Goal: Task Accomplishment & Management: Use online tool/utility

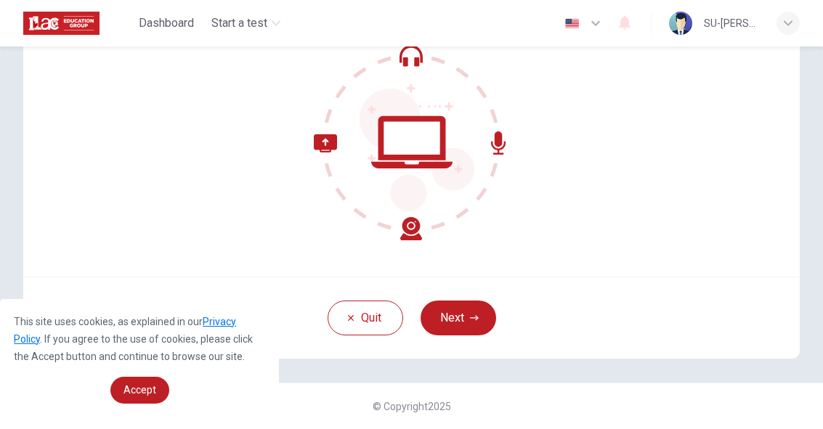
scroll to position [147, 0]
click at [465, 317] on button "Next" at bounding box center [458, 318] width 76 height 35
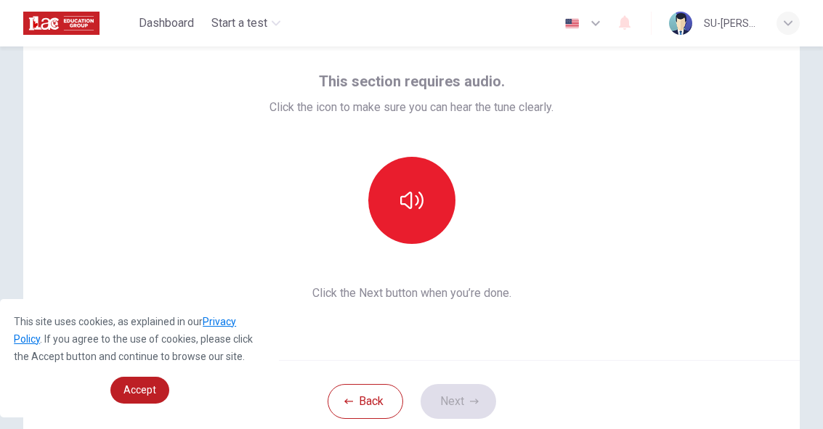
scroll to position [70, 0]
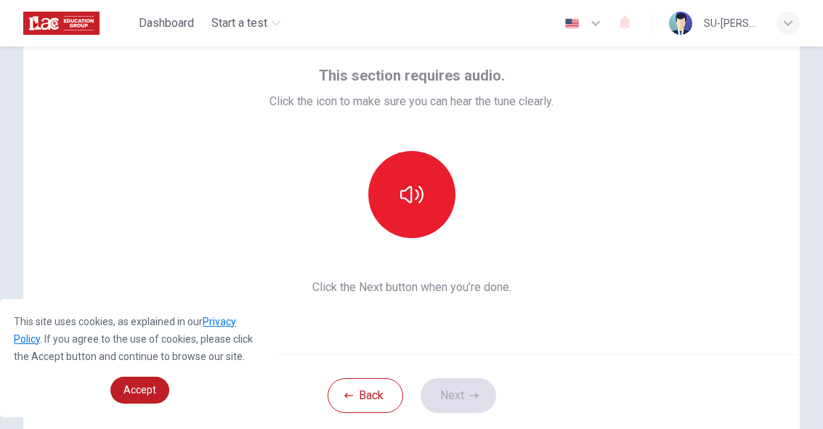
click at [407, 192] on icon "button" at bounding box center [411, 194] width 23 height 23
click at [470, 389] on button "Next" at bounding box center [458, 395] width 76 height 35
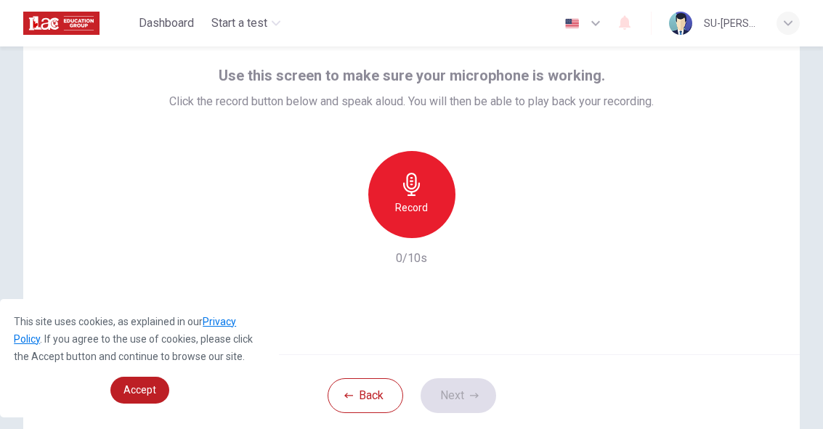
click at [407, 192] on icon "button" at bounding box center [411, 184] width 23 height 23
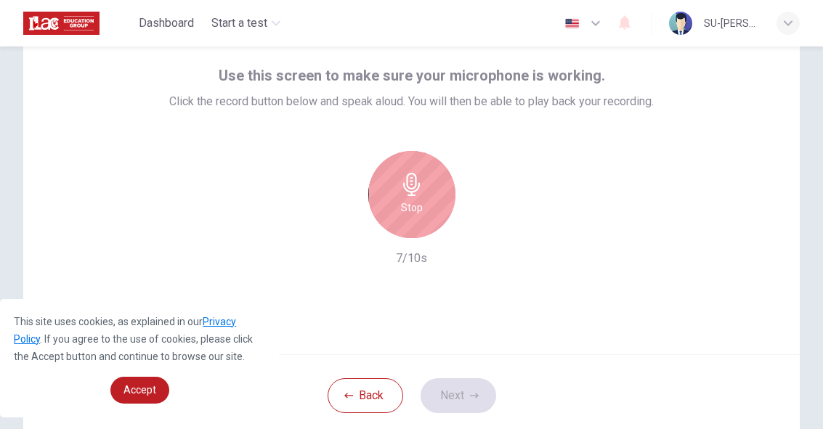
click at [421, 200] on h6 "Stop" at bounding box center [412, 207] width 22 height 17
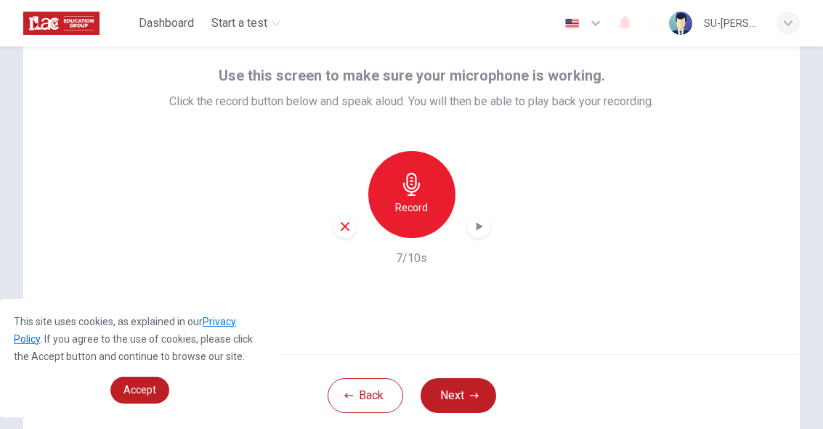
click at [467, 392] on button "Next" at bounding box center [458, 395] width 76 height 35
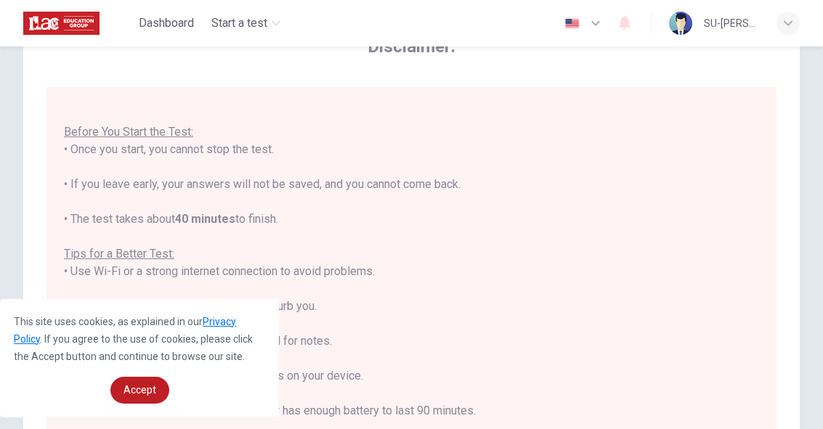
scroll to position [15, 0]
click at [148, 391] on span "Accept" at bounding box center [139, 390] width 33 height 12
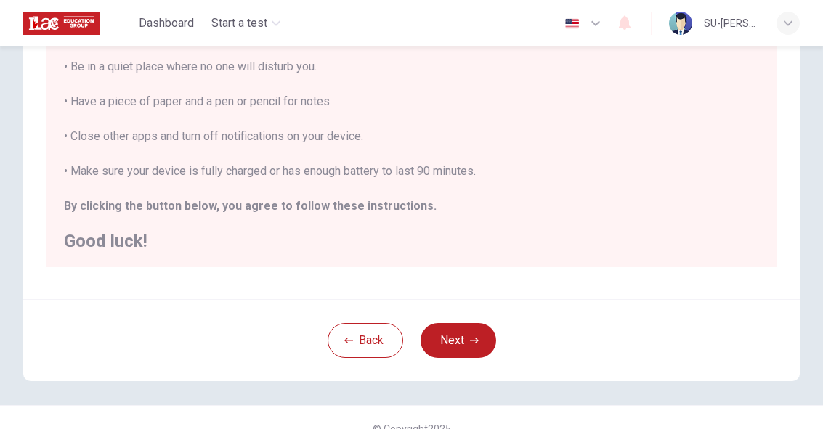
scroll to position [311, 0]
click at [460, 337] on button "Next" at bounding box center [458, 339] width 76 height 35
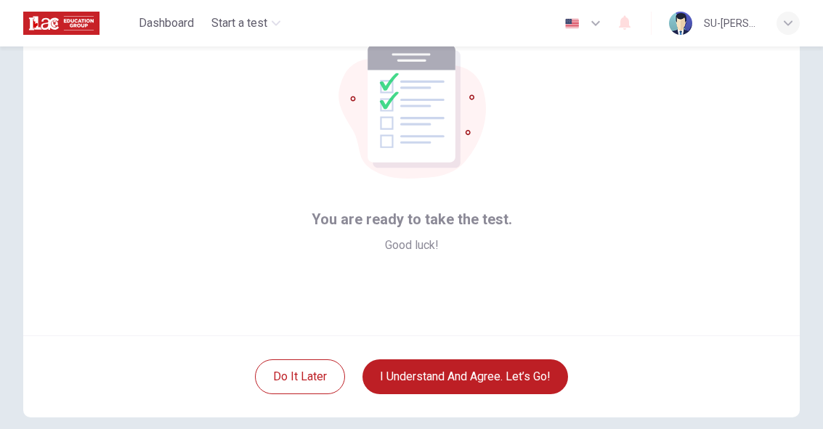
scroll to position [94, 0]
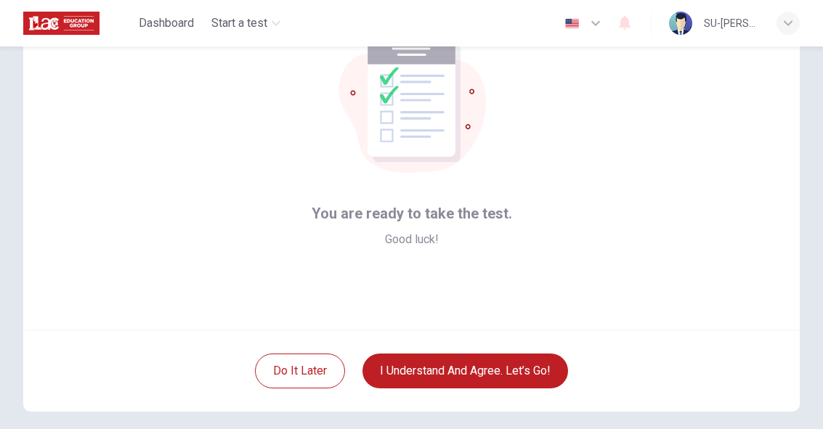
click at [519, 367] on button "I understand and agree. Let’s go!" at bounding box center [464, 371] width 205 height 35
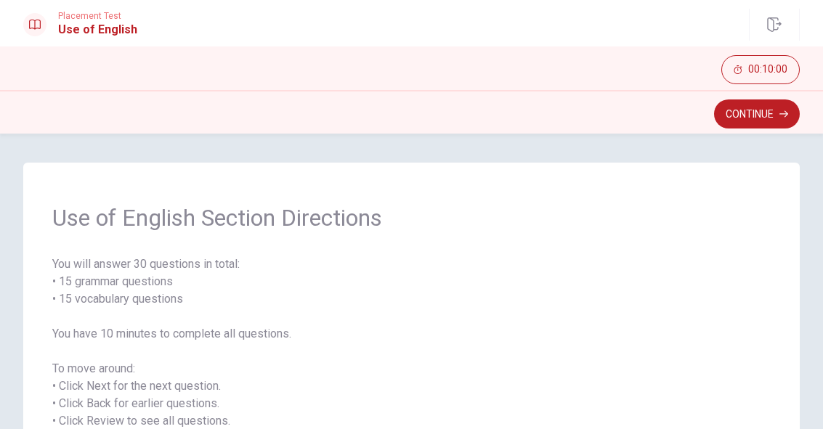
click at [766, 113] on button "Continue" at bounding box center [757, 113] width 86 height 29
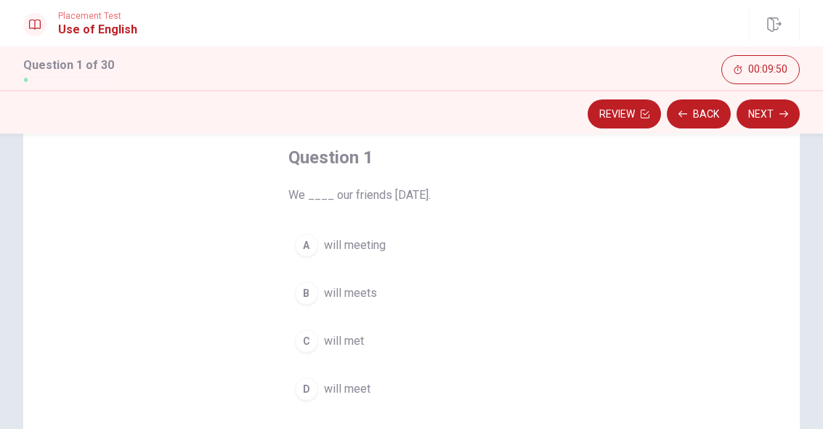
scroll to position [76, 0]
click at [307, 387] on div "D" at bounding box center [306, 389] width 23 height 23
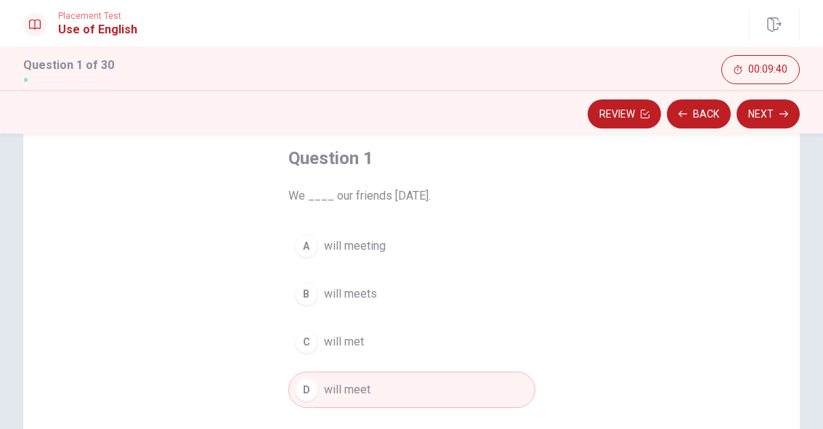
click at [775, 113] on button "Next" at bounding box center [767, 113] width 63 height 29
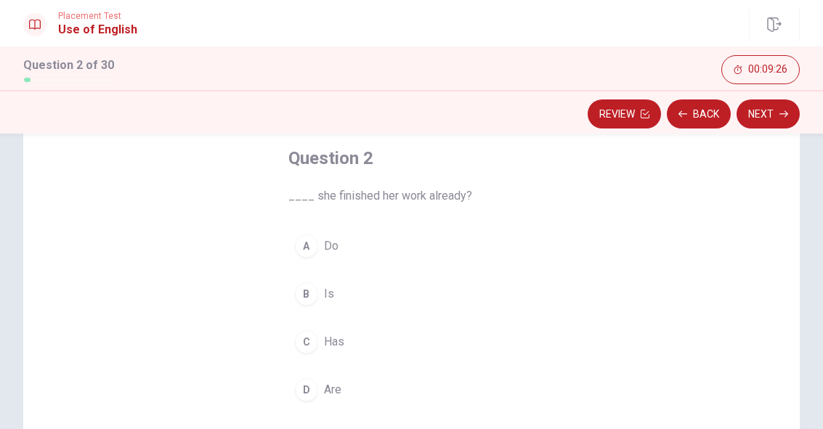
click at [310, 345] on div "C" at bounding box center [306, 341] width 23 height 23
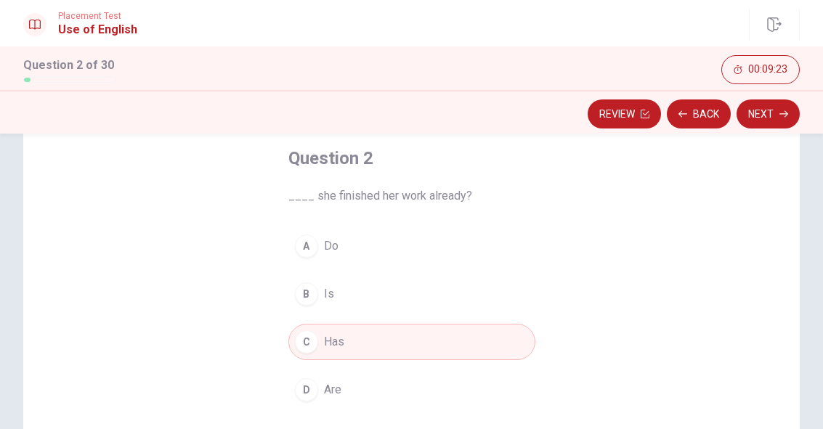
click at [775, 113] on button "Next" at bounding box center [767, 113] width 63 height 29
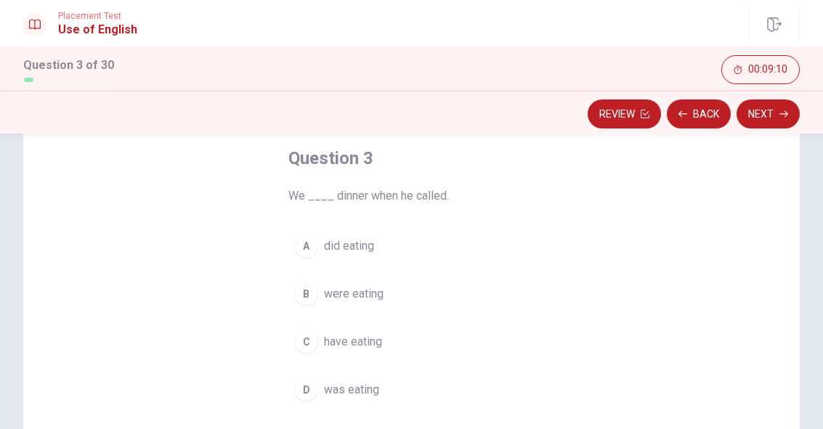
click at [304, 293] on div "B" at bounding box center [306, 293] width 23 height 23
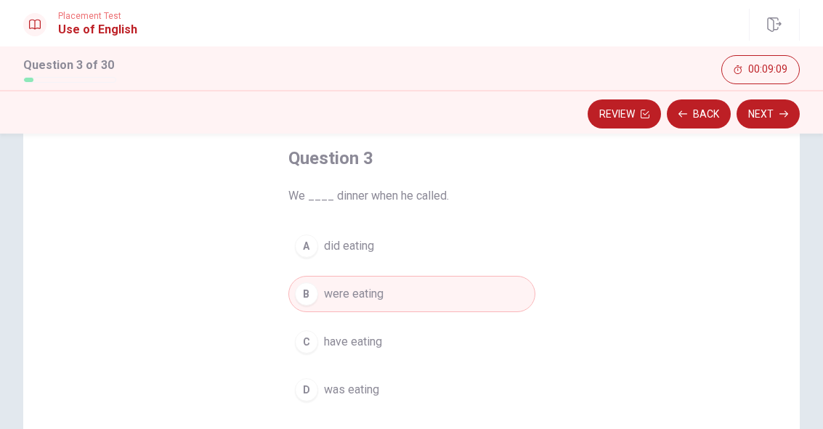
click at [778, 114] on button "Next" at bounding box center [767, 113] width 63 height 29
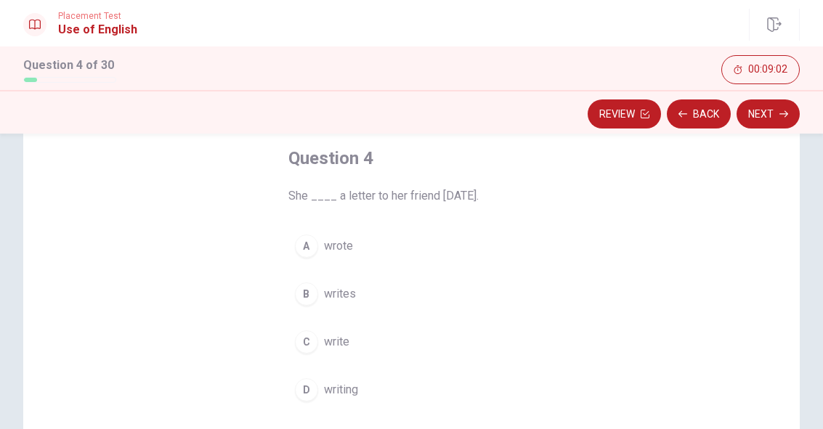
click at [306, 246] on div "A" at bounding box center [306, 246] width 23 height 23
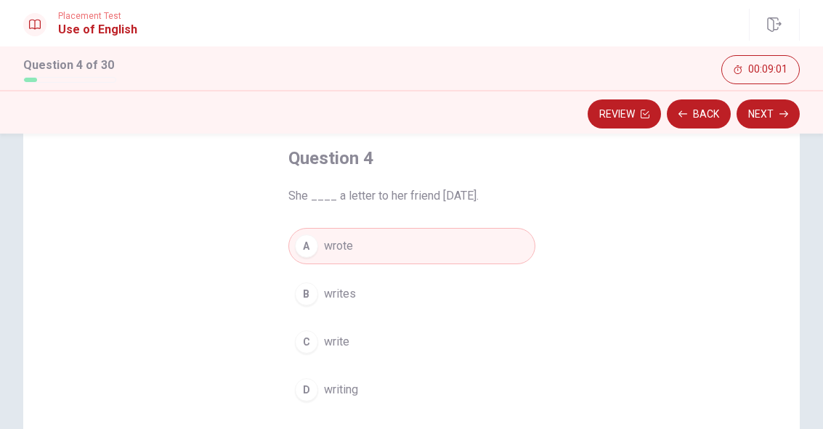
click at [770, 118] on button "Next" at bounding box center [767, 113] width 63 height 29
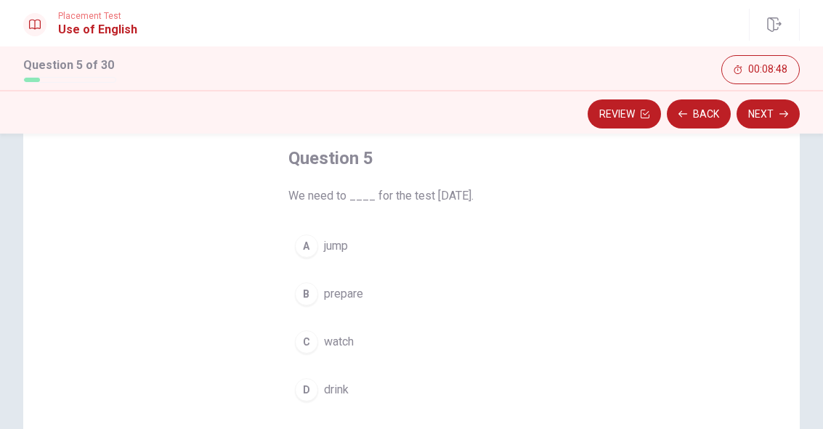
click at [311, 299] on div "B" at bounding box center [306, 293] width 23 height 23
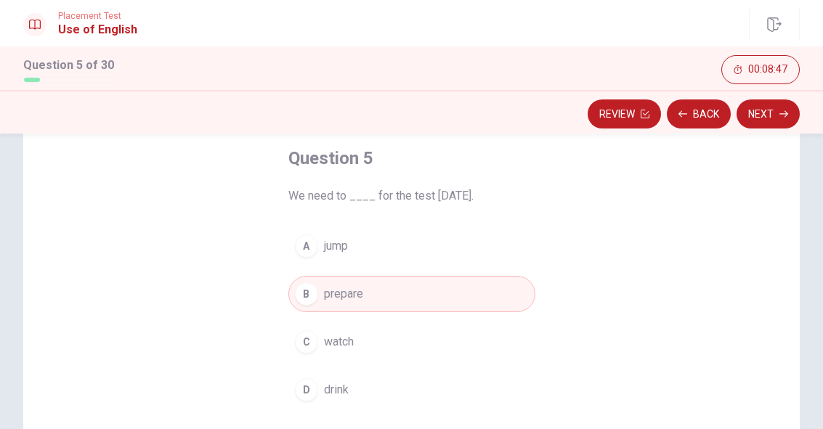
click at [786, 111] on icon "button" at bounding box center [783, 114] width 9 height 9
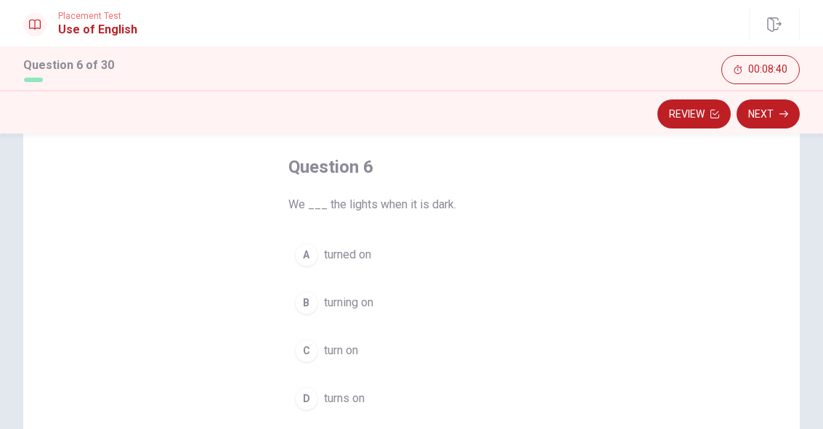
scroll to position [65, 0]
click at [304, 349] on div "C" at bounding box center [306, 352] width 23 height 23
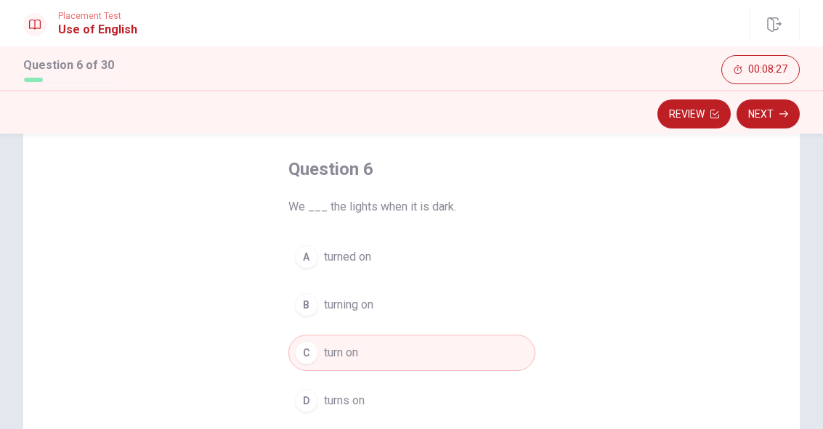
click at [770, 114] on button "Next" at bounding box center [767, 113] width 63 height 29
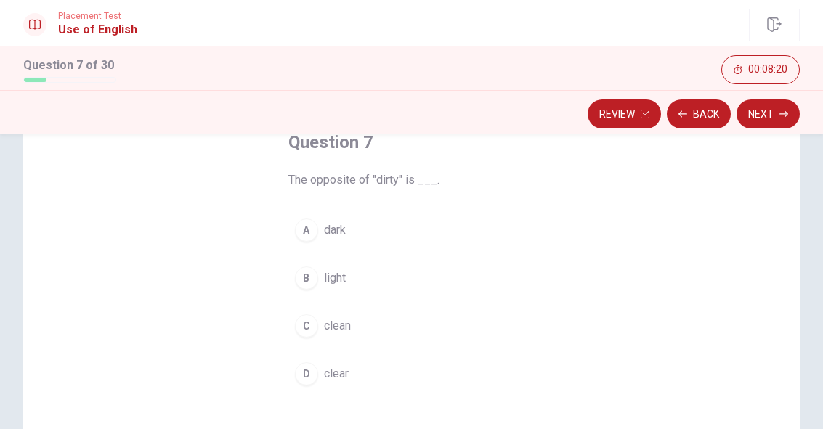
scroll to position [93, 0]
click at [311, 325] on div "C" at bounding box center [306, 324] width 23 height 23
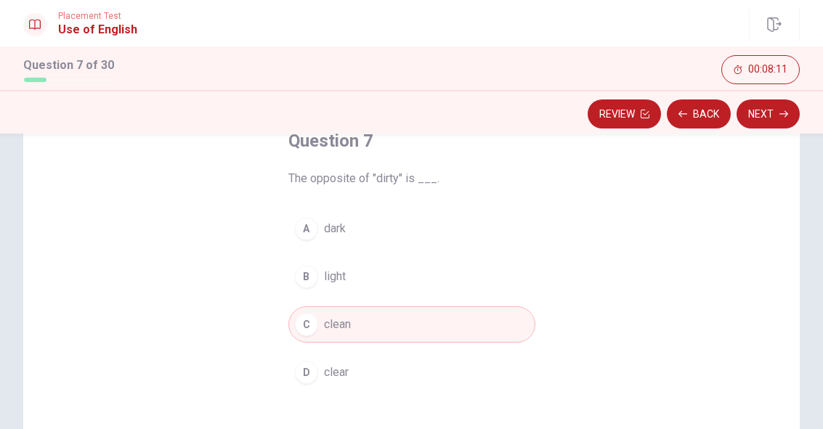
click at [772, 114] on button "Next" at bounding box center [767, 113] width 63 height 29
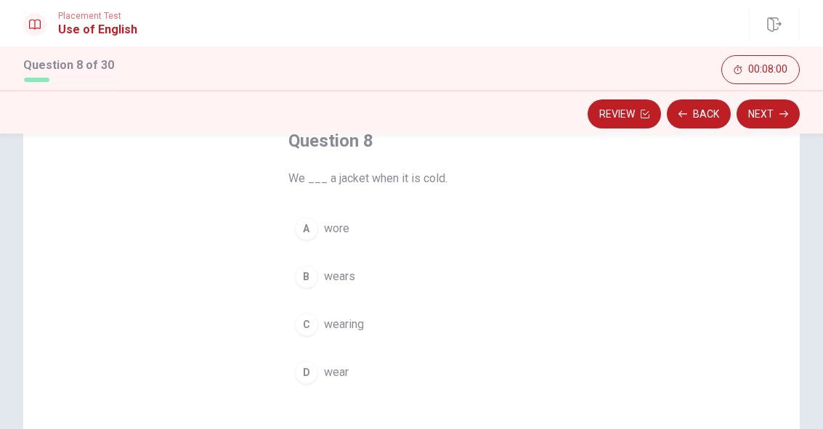
click at [306, 366] on div "D" at bounding box center [306, 372] width 23 height 23
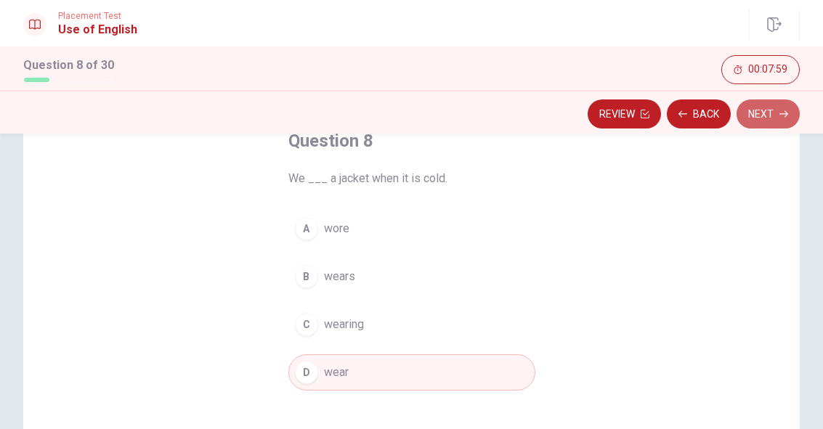
click at [780, 114] on icon "button" at bounding box center [783, 114] width 9 height 7
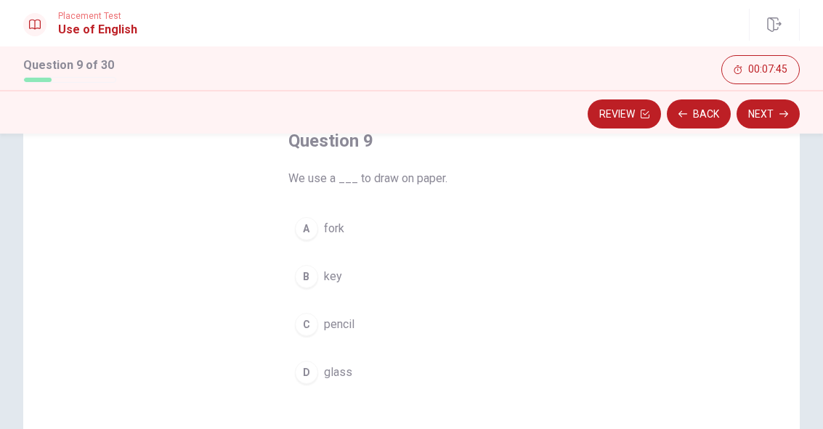
click at [312, 325] on div "C" at bounding box center [306, 324] width 23 height 23
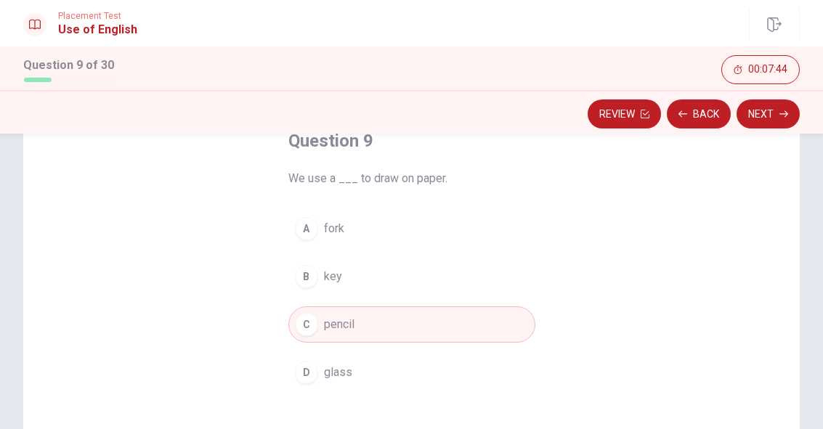
click at [772, 113] on button "Next" at bounding box center [767, 113] width 63 height 29
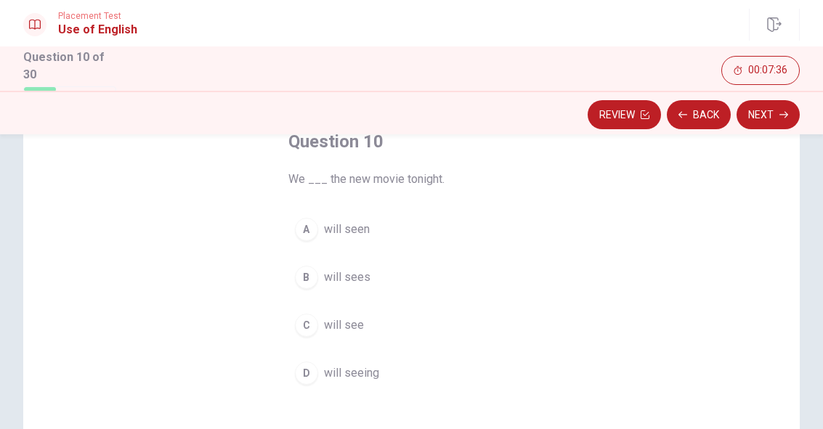
click at [313, 324] on div "C" at bounding box center [306, 325] width 23 height 23
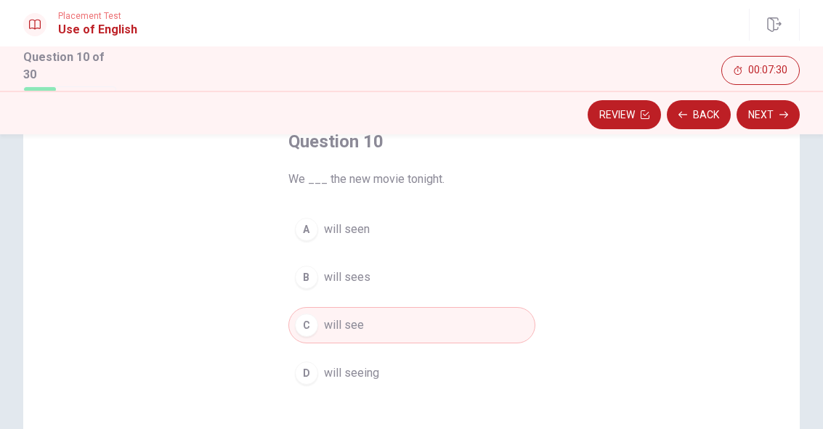
click at [777, 113] on button "Next" at bounding box center [767, 114] width 63 height 29
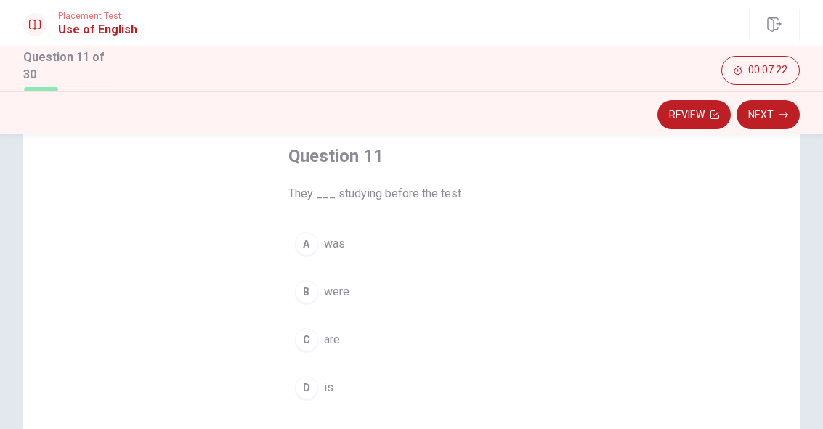
scroll to position [79, 0]
click at [311, 338] on div "C" at bounding box center [306, 338] width 23 height 23
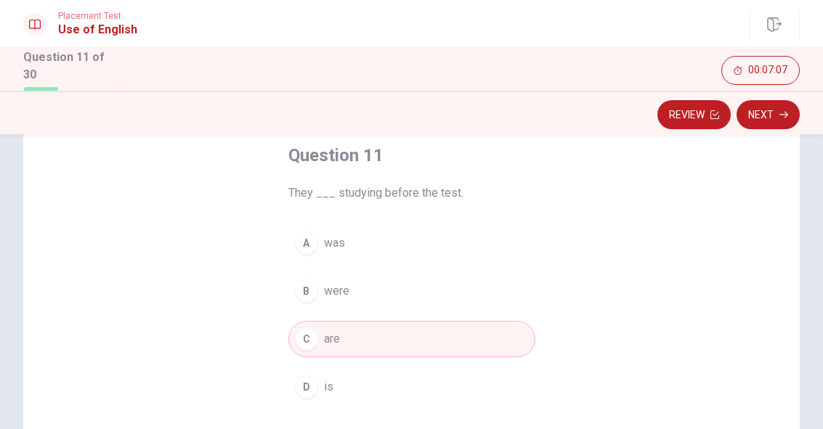
click at [773, 120] on button "Next" at bounding box center [767, 114] width 63 height 29
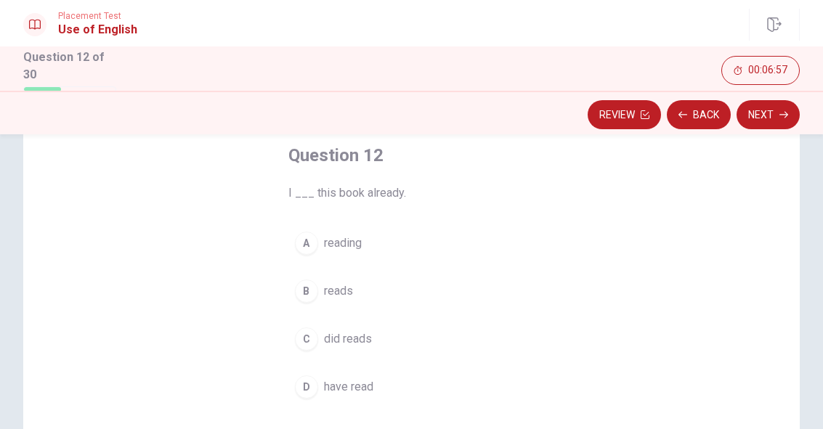
click at [307, 383] on div "D" at bounding box center [306, 386] width 23 height 23
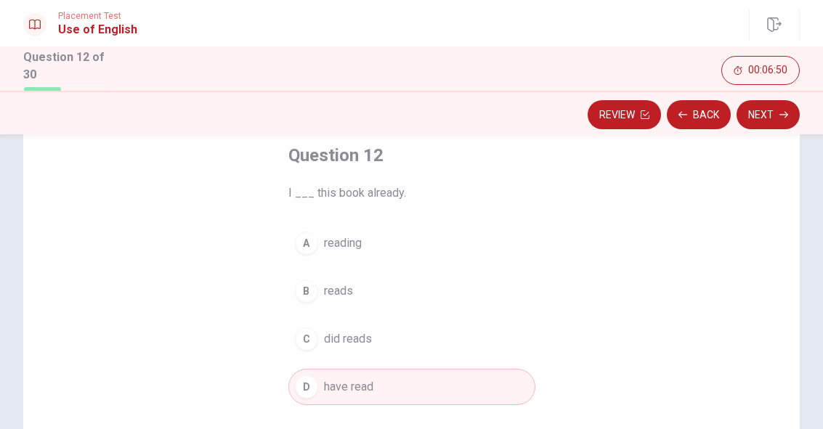
click at [310, 288] on div "B" at bounding box center [306, 291] width 23 height 23
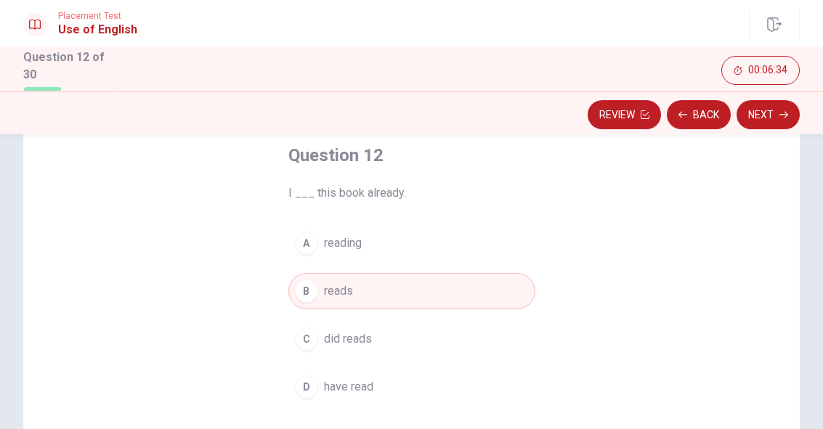
click at [304, 341] on div "C" at bounding box center [306, 338] width 23 height 23
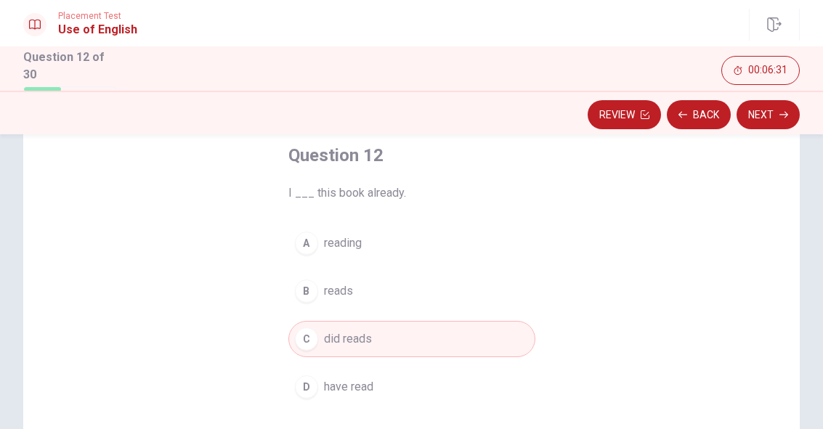
click at [306, 296] on div "B" at bounding box center [306, 291] width 23 height 23
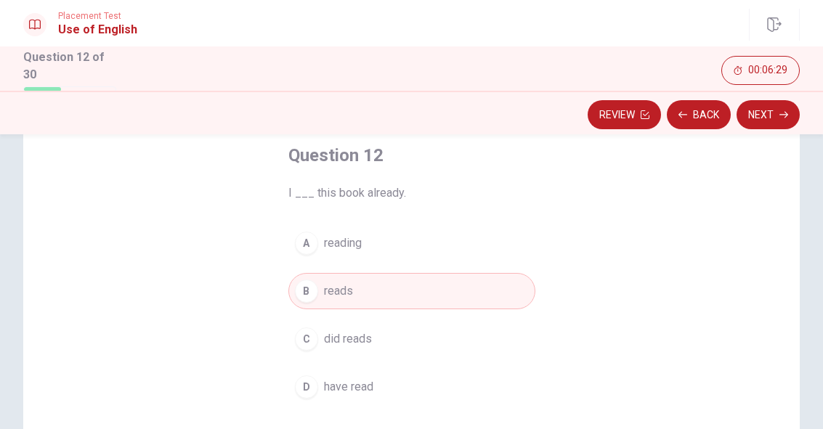
click at [768, 115] on button "Next" at bounding box center [767, 114] width 63 height 29
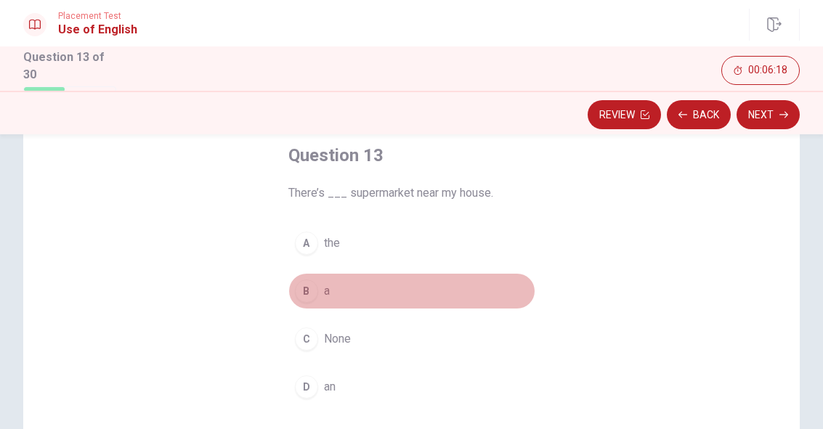
click at [312, 290] on div "B" at bounding box center [306, 291] width 23 height 23
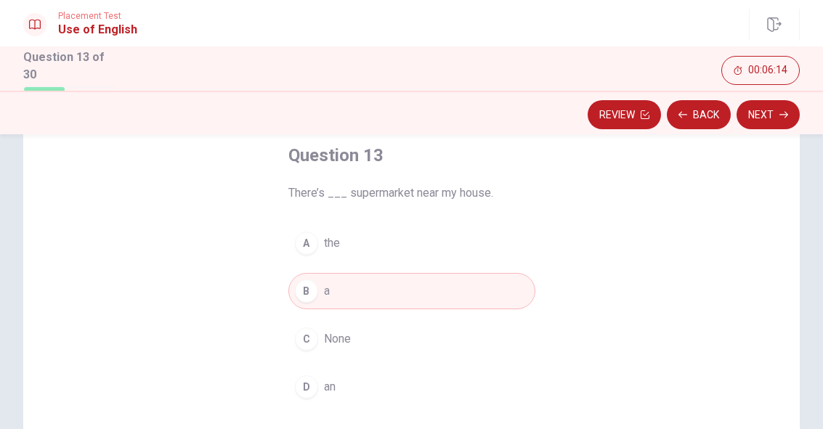
click at [776, 110] on button "Next" at bounding box center [767, 114] width 63 height 29
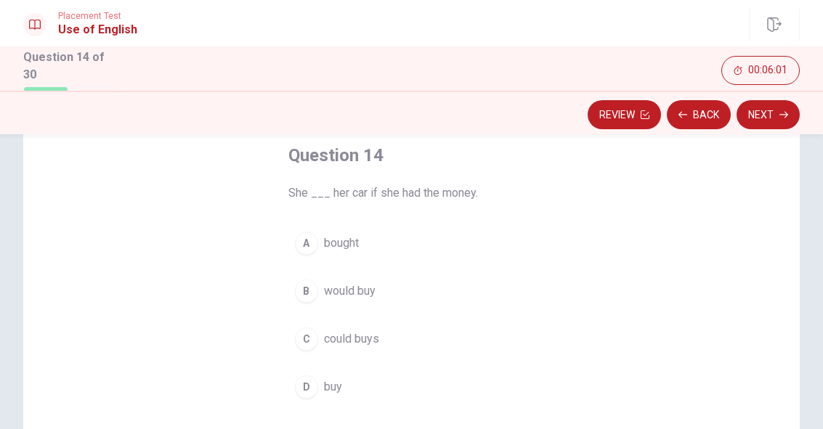
click at [314, 301] on button "B would buy" at bounding box center [411, 291] width 247 height 36
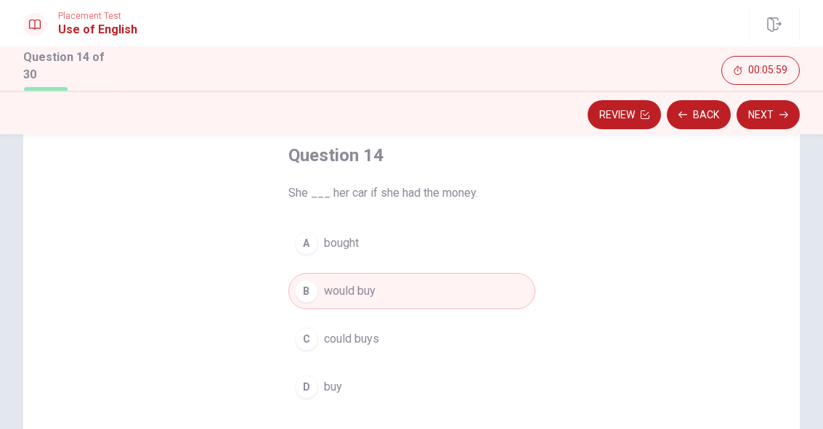
click at [770, 113] on button "Next" at bounding box center [767, 114] width 63 height 29
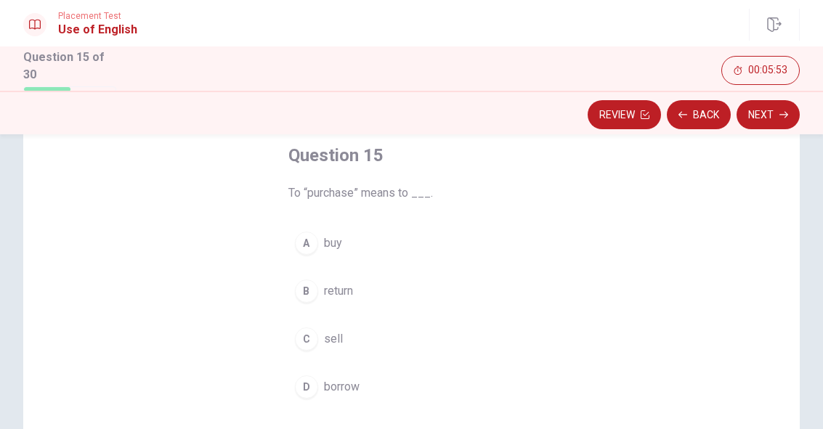
click at [304, 240] on div "A" at bounding box center [306, 243] width 23 height 23
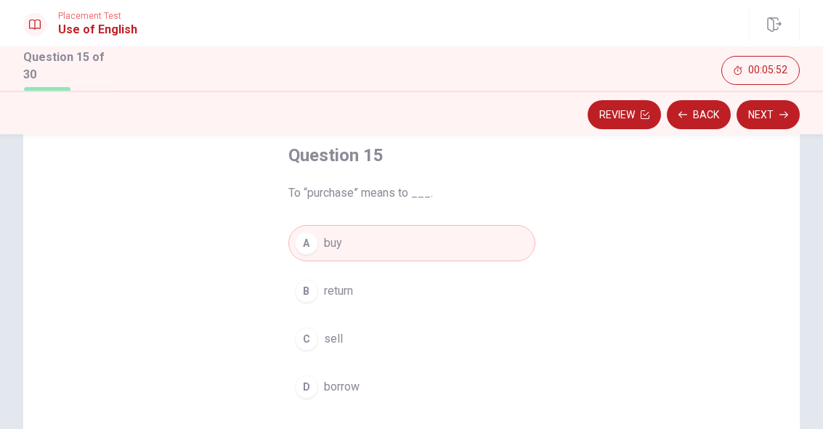
click at [762, 110] on button "Next" at bounding box center [767, 114] width 63 height 29
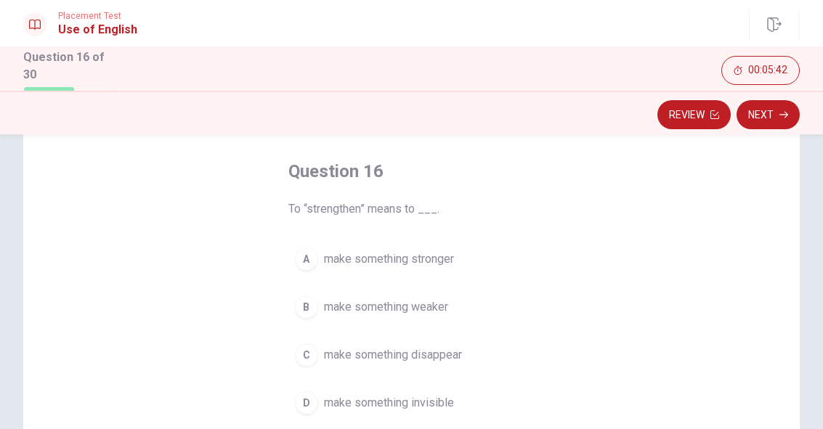
scroll to position [83, 0]
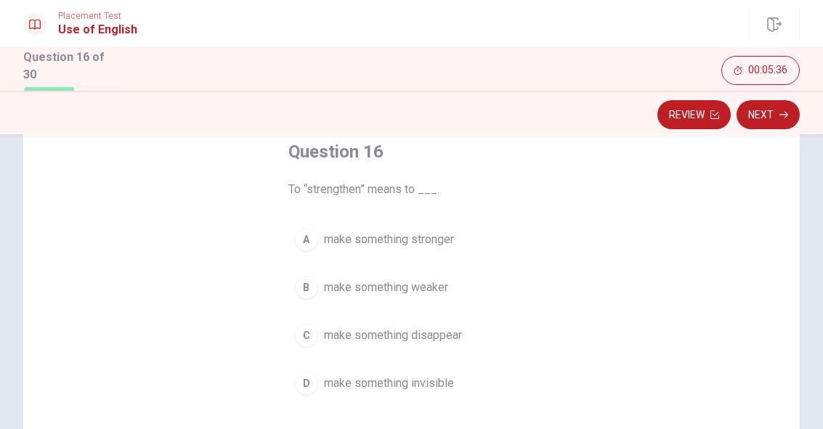
click at [312, 240] on div "A" at bounding box center [306, 239] width 23 height 23
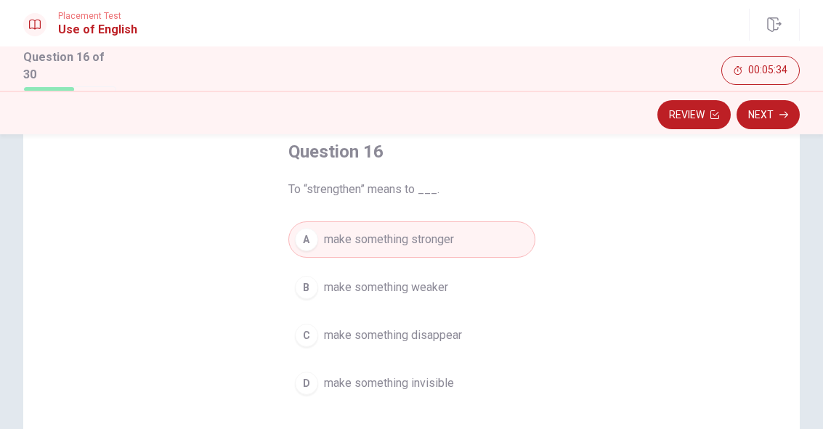
click at [770, 125] on button "Next" at bounding box center [767, 114] width 63 height 29
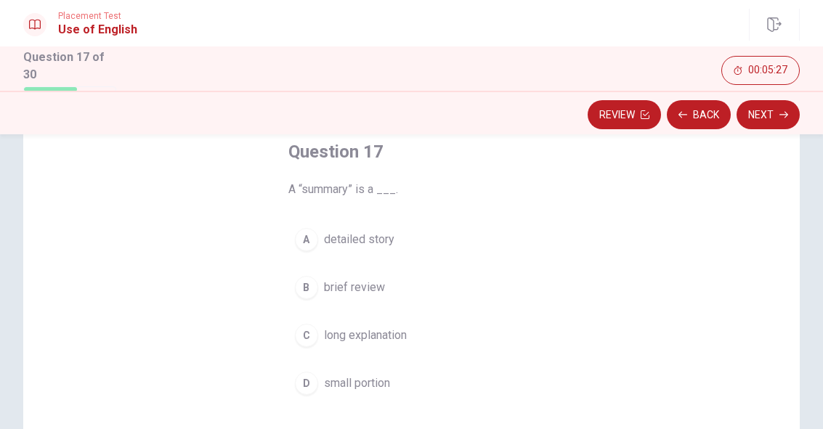
click at [308, 289] on div "B" at bounding box center [306, 287] width 23 height 23
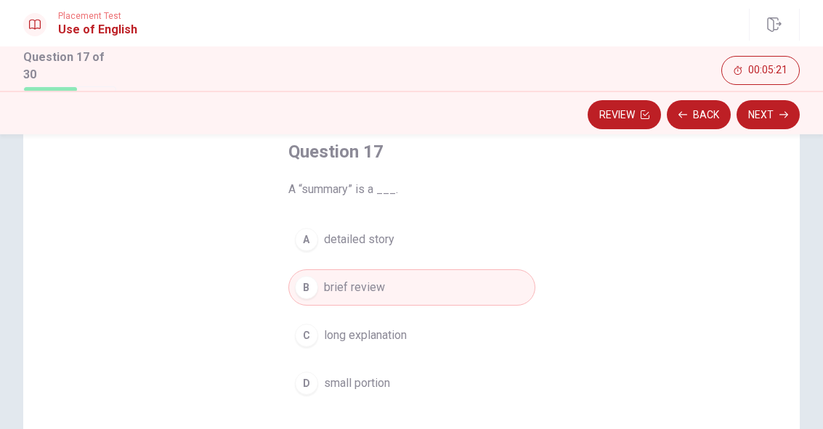
click at [764, 121] on button "Next" at bounding box center [767, 114] width 63 height 29
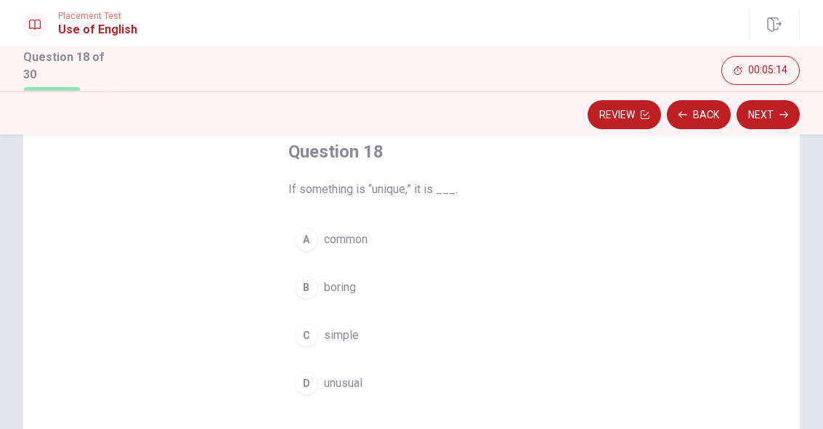
click at [318, 332] on button "C simple" at bounding box center [411, 335] width 247 height 36
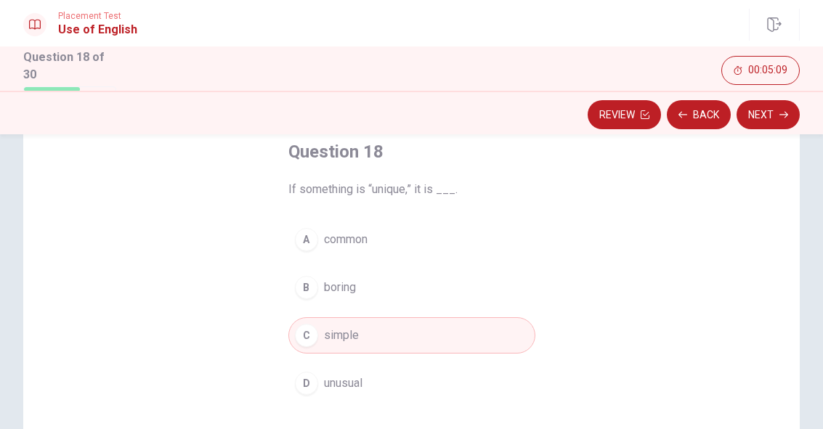
click at [759, 117] on button "Next" at bounding box center [767, 114] width 63 height 29
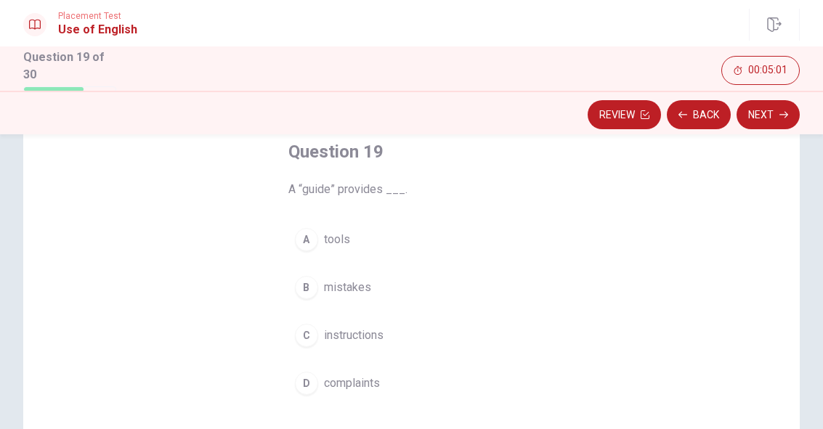
click at [317, 330] on div "C" at bounding box center [306, 335] width 23 height 23
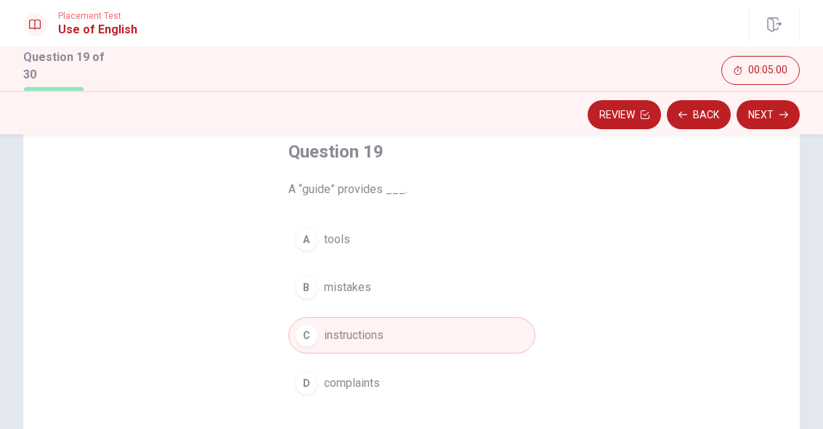
click at [784, 113] on icon "button" at bounding box center [783, 114] width 9 height 9
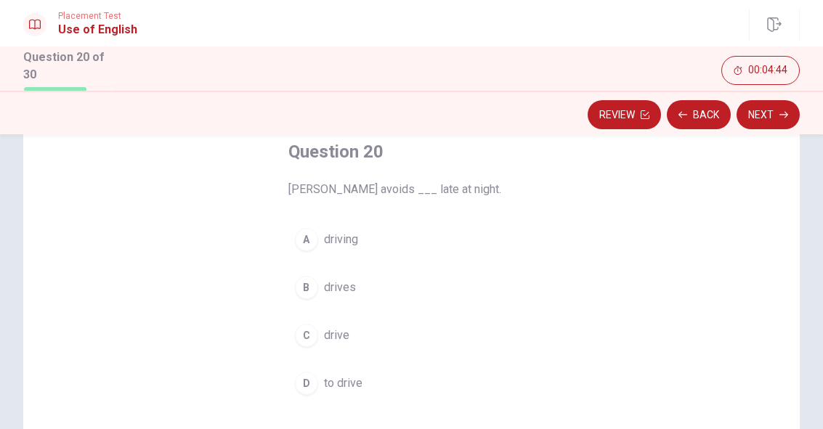
click at [306, 241] on div "A" at bounding box center [306, 239] width 23 height 23
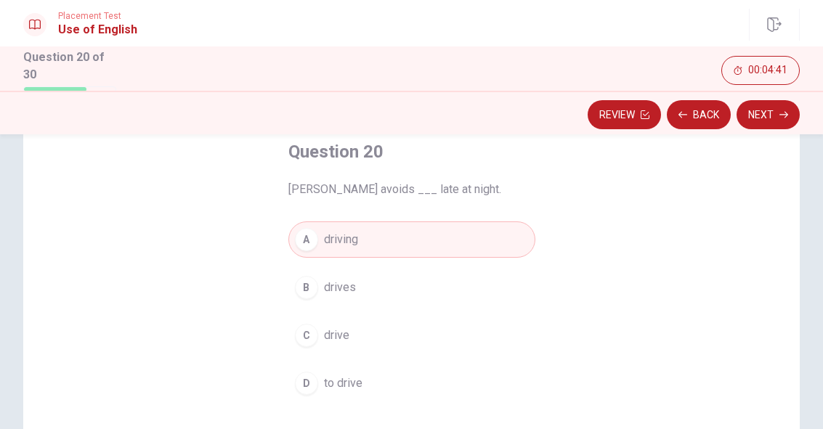
click at [775, 118] on button "Next" at bounding box center [767, 114] width 63 height 29
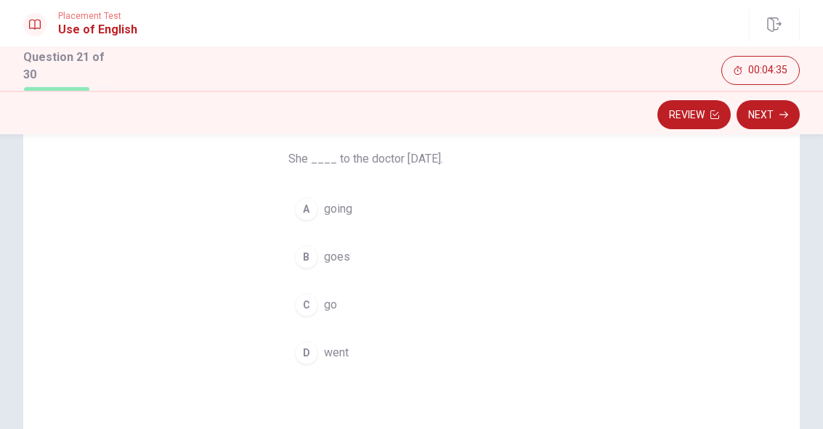
scroll to position [112, 0]
click at [308, 345] on div "D" at bounding box center [306, 354] width 23 height 23
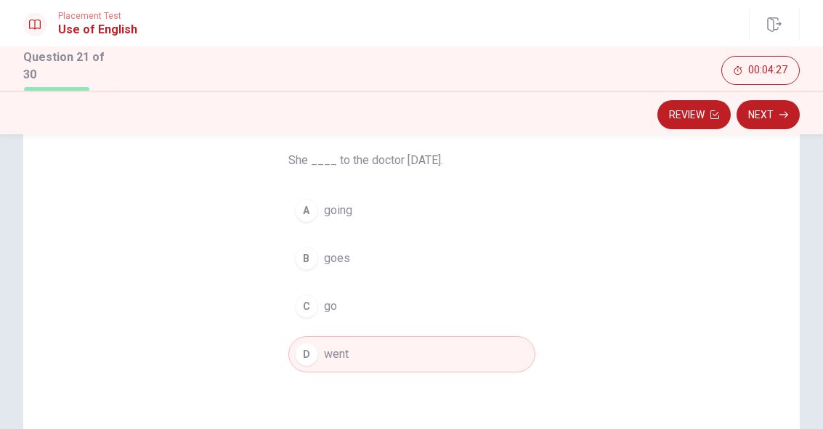
click at [775, 117] on button "Next" at bounding box center [767, 114] width 63 height 29
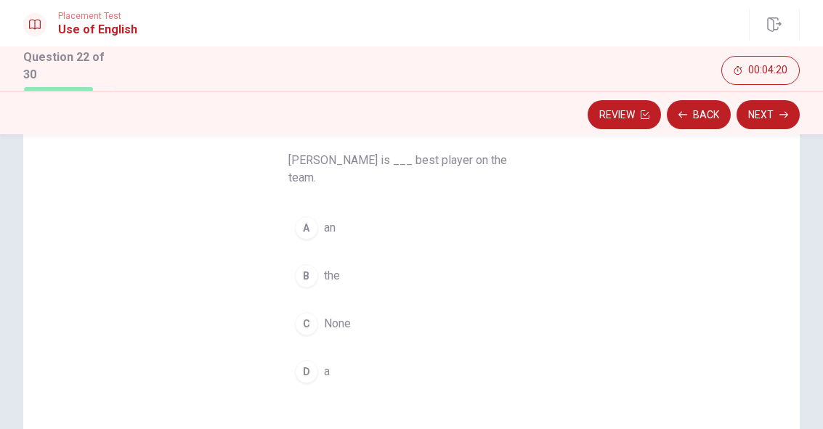
click at [301, 360] on div "D" at bounding box center [306, 371] width 23 height 23
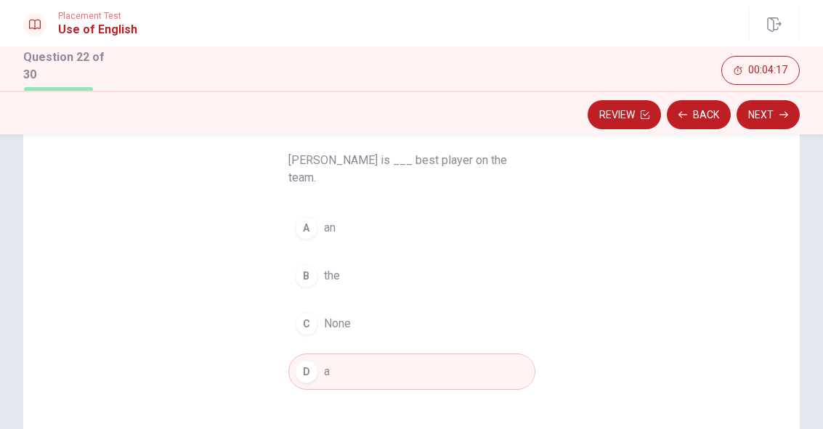
click at [306, 264] on div "B" at bounding box center [306, 275] width 23 height 23
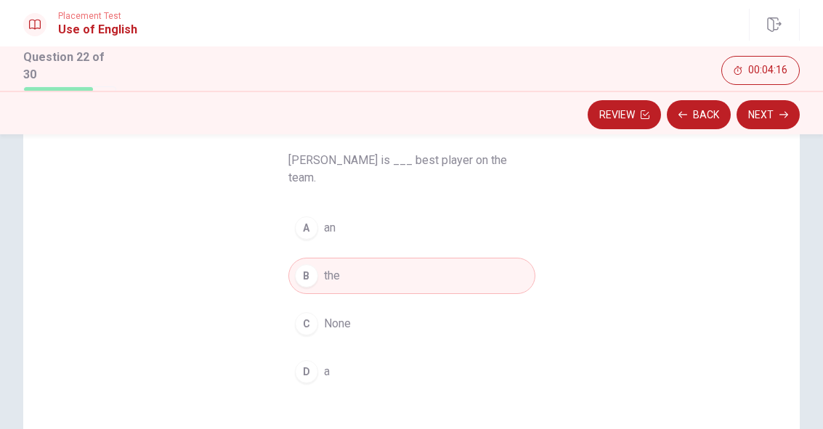
click at [777, 116] on button "Next" at bounding box center [767, 114] width 63 height 29
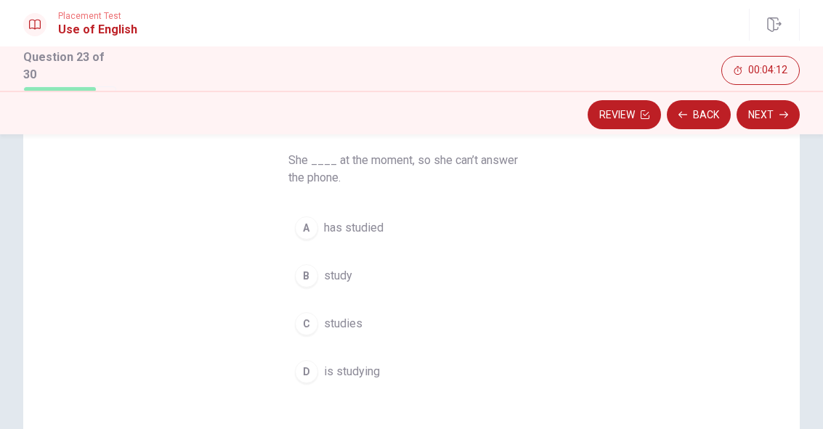
click at [312, 225] on div "A" at bounding box center [306, 227] width 23 height 23
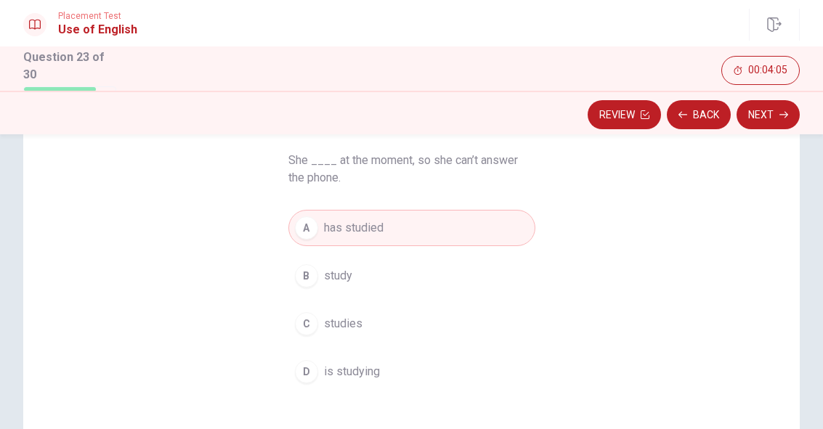
click at [298, 369] on div "D" at bounding box center [306, 371] width 23 height 23
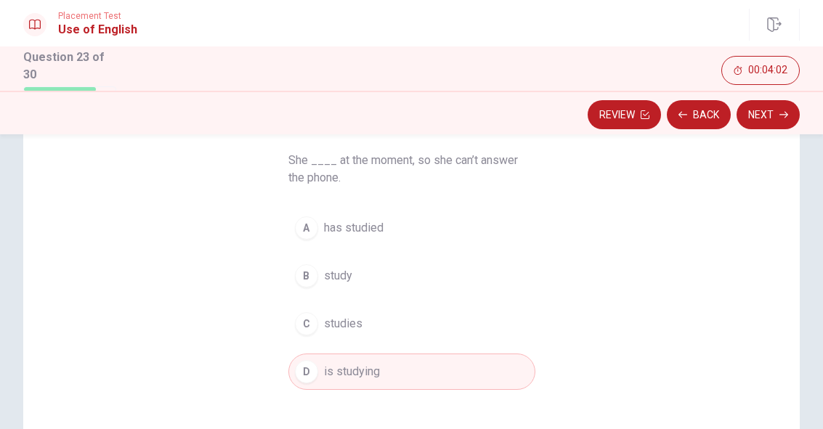
click at [773, 117] on button "Next" at bounding box center [767, 114] width 63 height 29
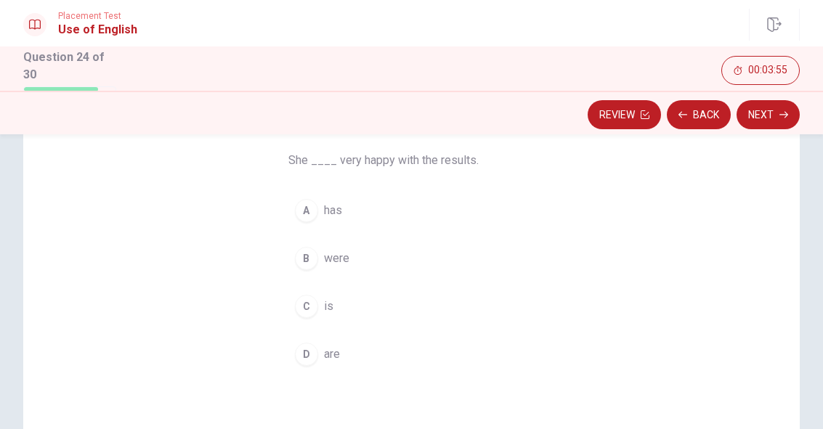
click at [308, 306] on div "C" at bounding box center [306, 306] width 23 height 23
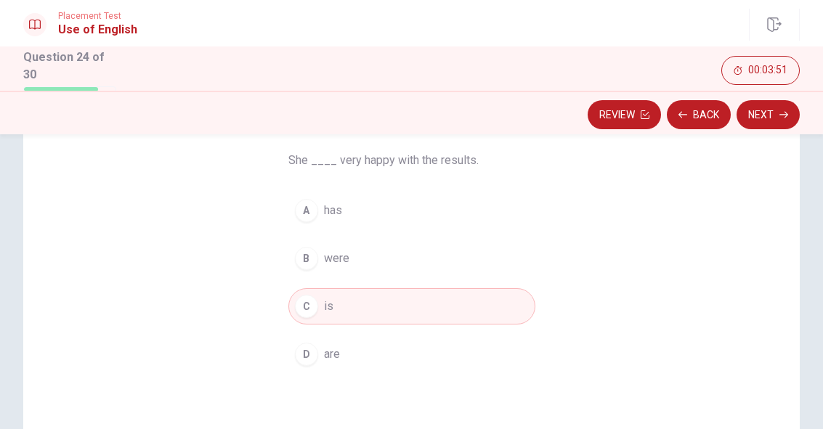
click at [775, 116] on button "Next" at bounding box center [767, 114] width 63 height 29
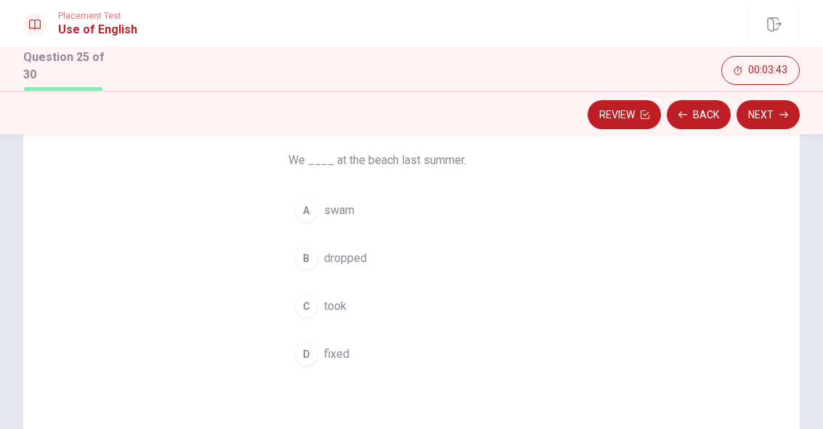
click at [315, 217] on button "A swam" at bounding box center [411, 210] width 247 height 36
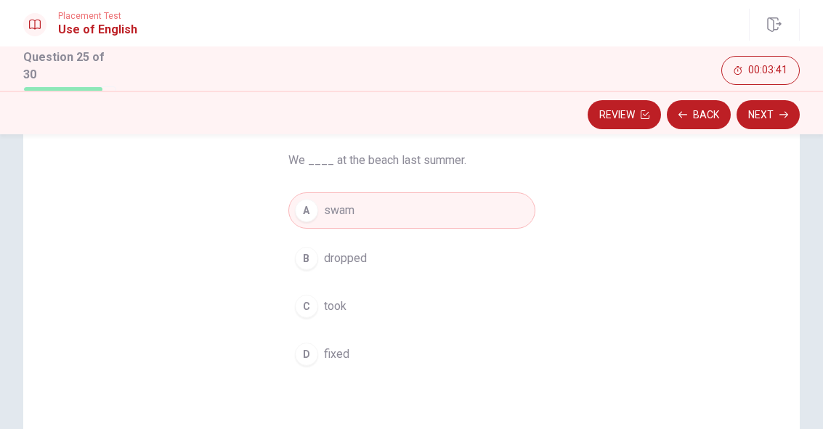
click at [772, 115] on button "Next" at bounding box center [767, 114] width 63 height 29
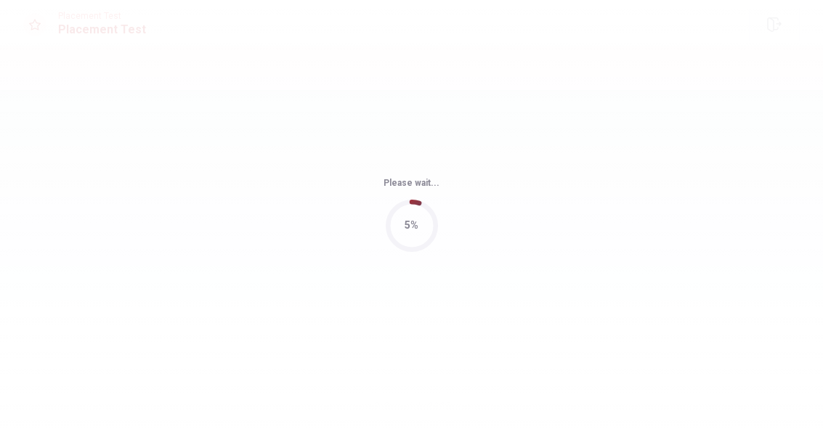
scroll to position [0, 0]
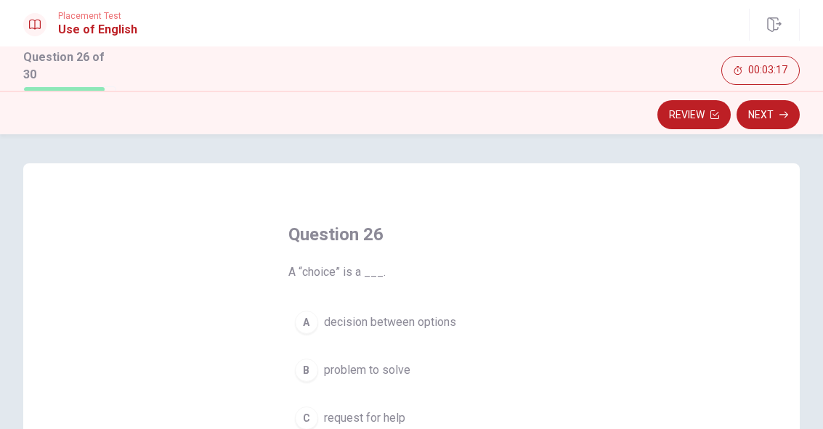
click at [304, 327] on div "A" at bounding box center [306, 322] width 23 height 23
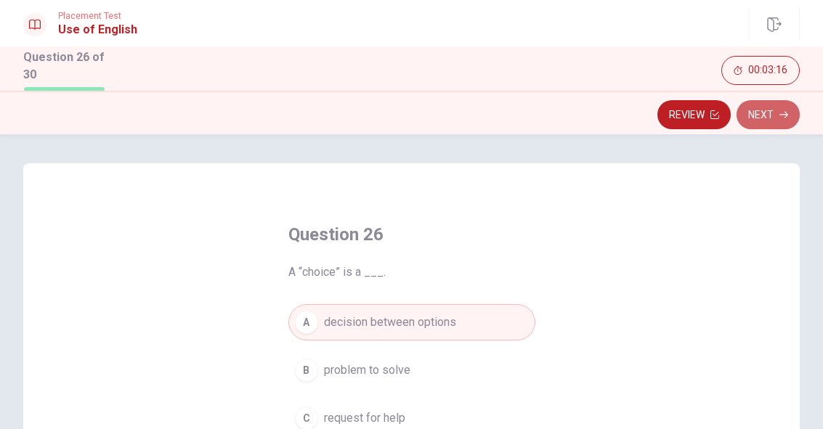
click at [778, 118] on button "Next" at bounding box center [767, 114] width 63 height 29
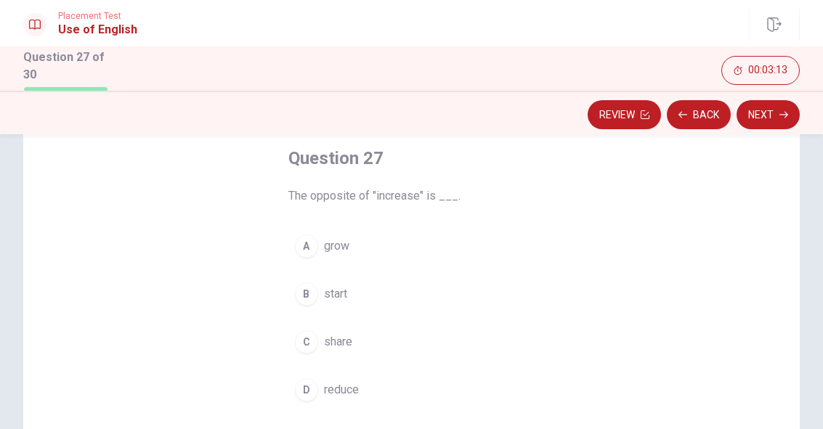
scroll to position [78, 0]
click at [310, 390] on div "D" at bounding box center [306, 387] width 23 height 23
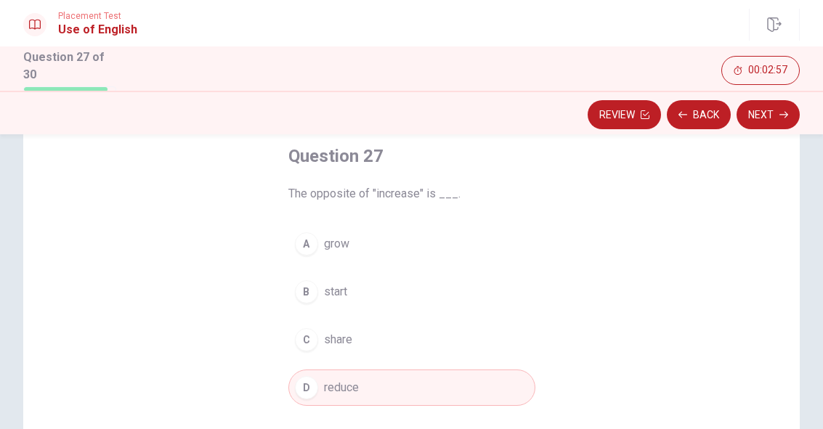
click at [774, 121] on button "Next" at bounding box center [767, 114] width 63 height 29
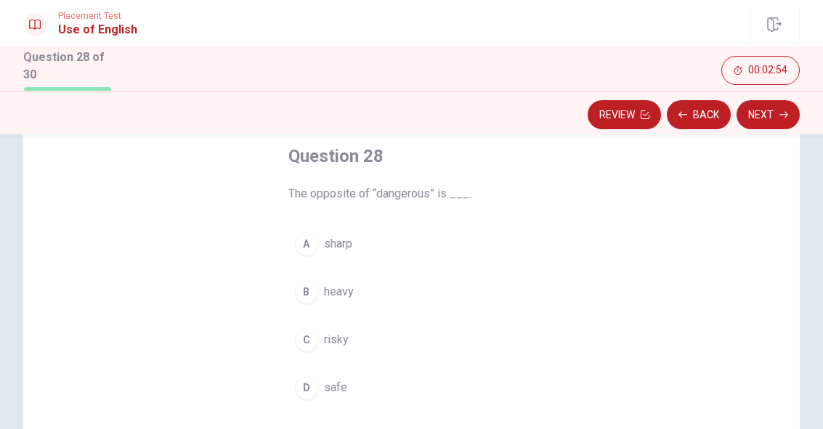
click at [307, 386] on div "D" at bounding box center [306, 387] width 23 height 23
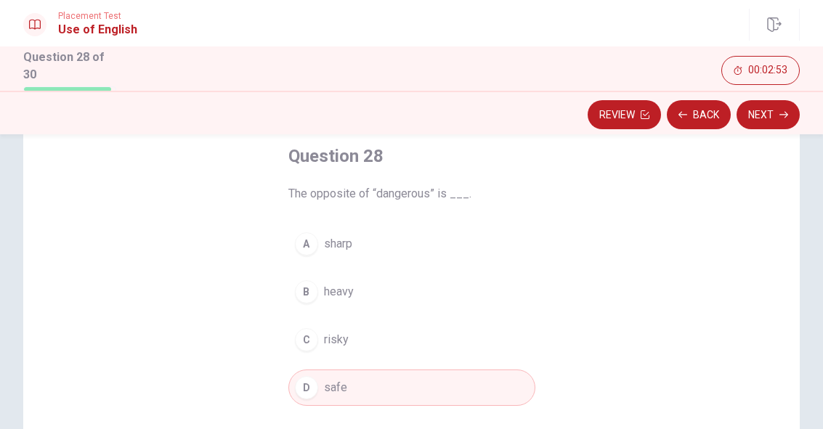
click at [780, 115] on icon "button" at bounding box center [783, 114] width 9 height 9
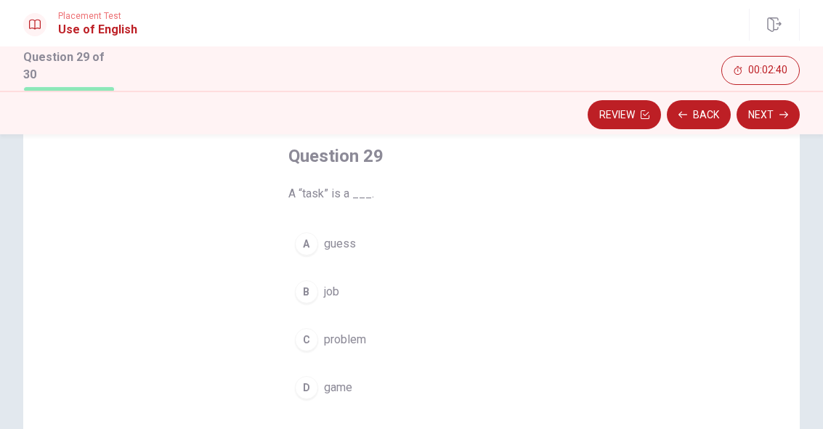
click at [307, 339] on div "C" at bounding box center [306, 339] width 23 height 23
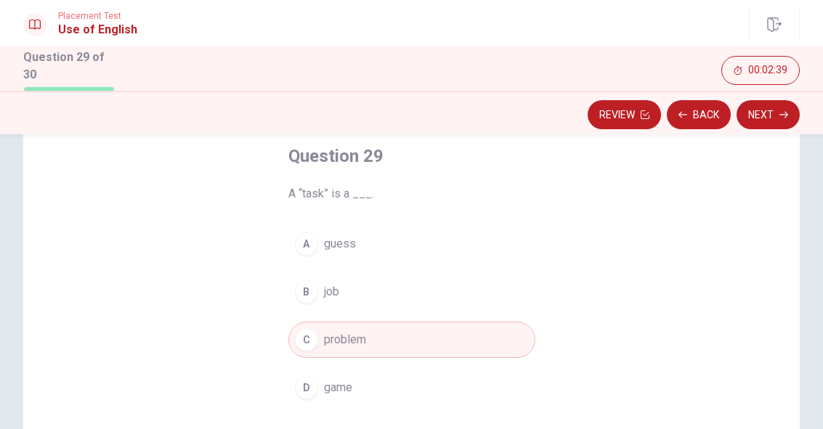
click at [773, 117] on button "Next" at bounding box center [767, 114] width 63 height 29
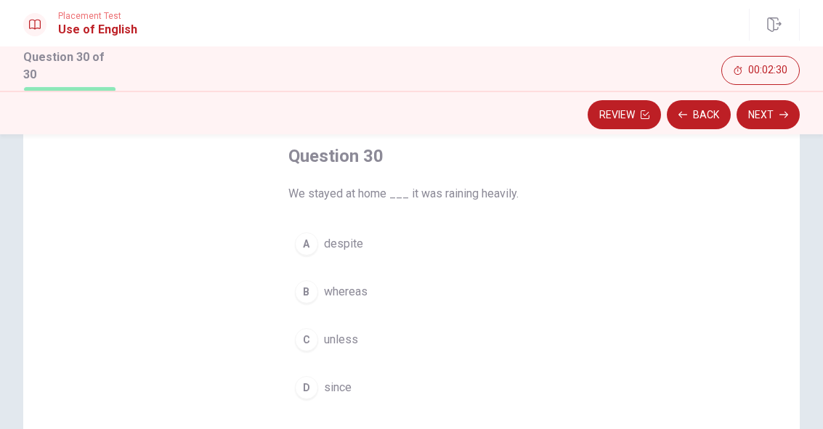
click at [306, 388] on div "D" at bounding box center [306, 387] width 23 height 23
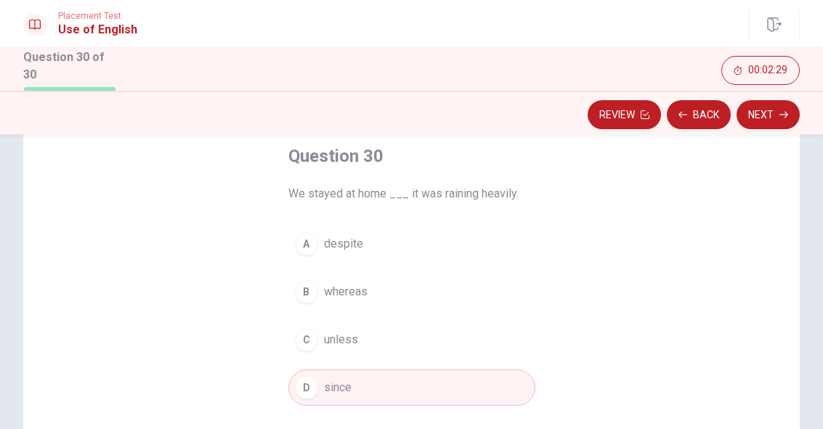
click at [768, 111] on button "Next" at bounding box center [767, 114] width 63 height 29
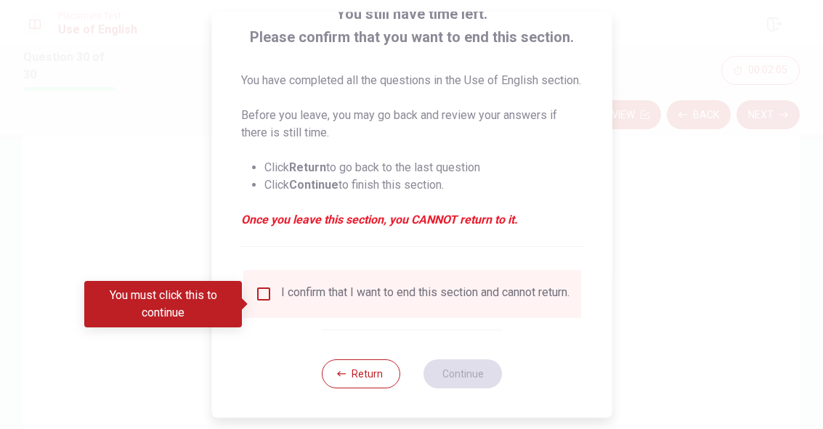
scroll to position [109, 0]
click at [259, 303] on input "You must click this to continue" at bounding box center [262, 293] width 17 height 17
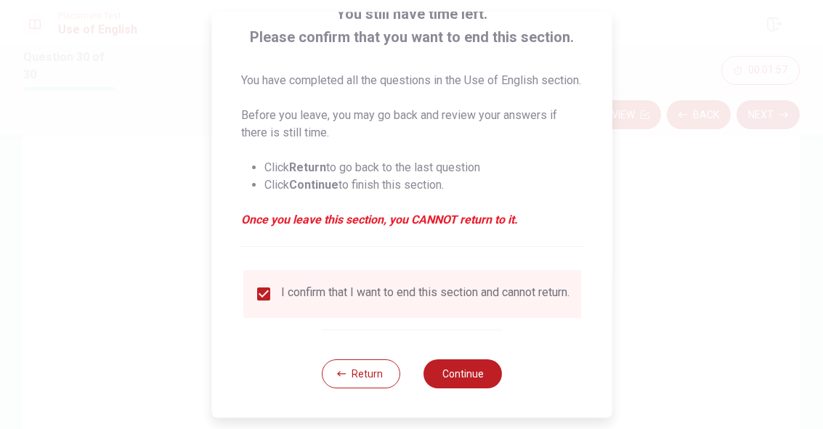
click at [476, 381] on button "Continue" at bounding box center [462, 373] width 78 height 29
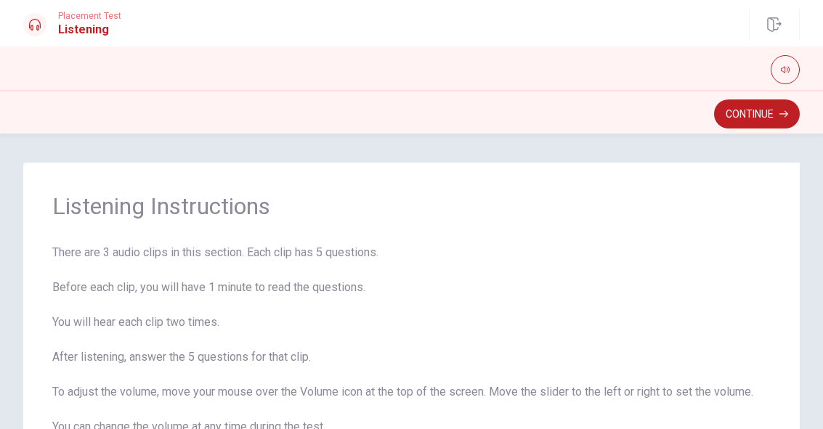
scroll to position [0, 0]
click at [749, 108] on button "Continue" at bounding box center [757, 113] width 86 height 29
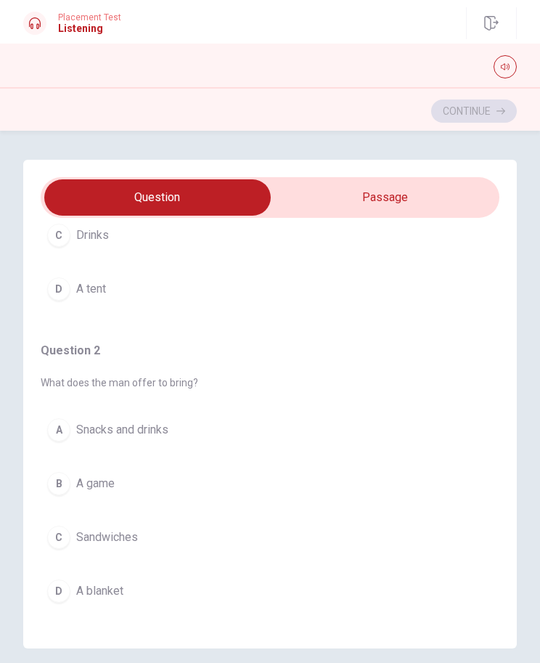
scroll to position [213, 0]
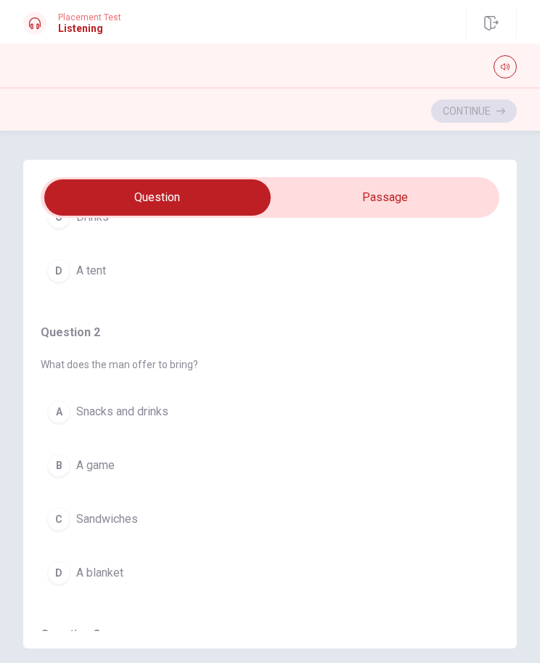
click at [66, 408] on div "A" at bounding box center [58, 411] width 23 height 23
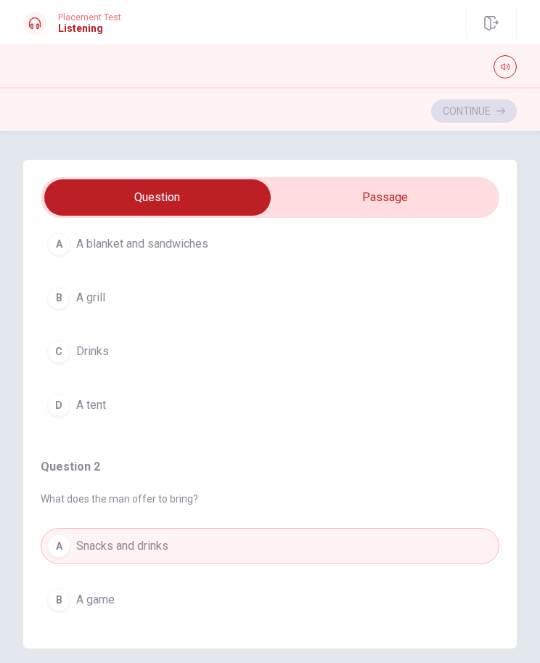
scroll to position [76, 0]
click at [62, 251] on div "A" at bounding box center [58, 246] width 23 height 23
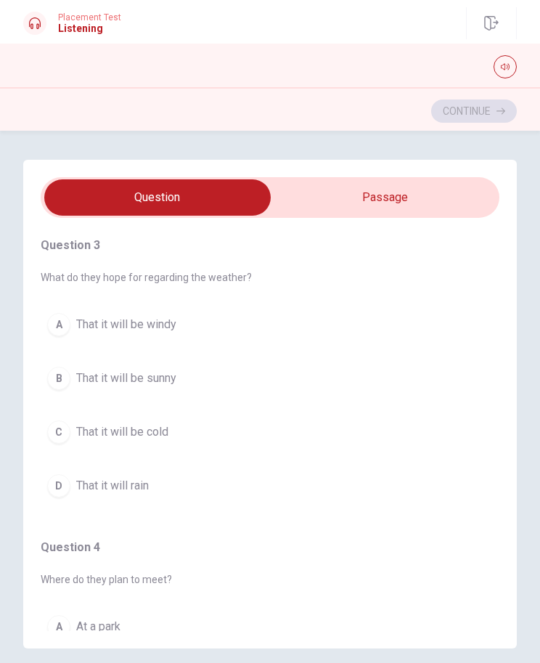
scroll to position [616, 0]
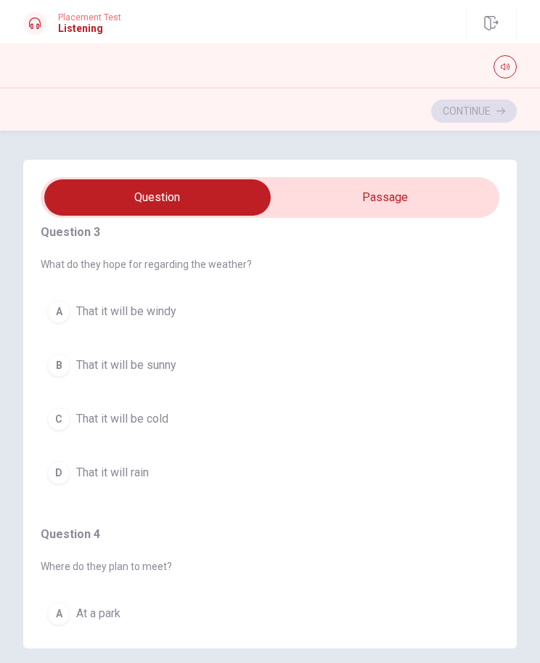
click at [58, 362] on div "B" at bounding box center [58, 365] width 23 height 23
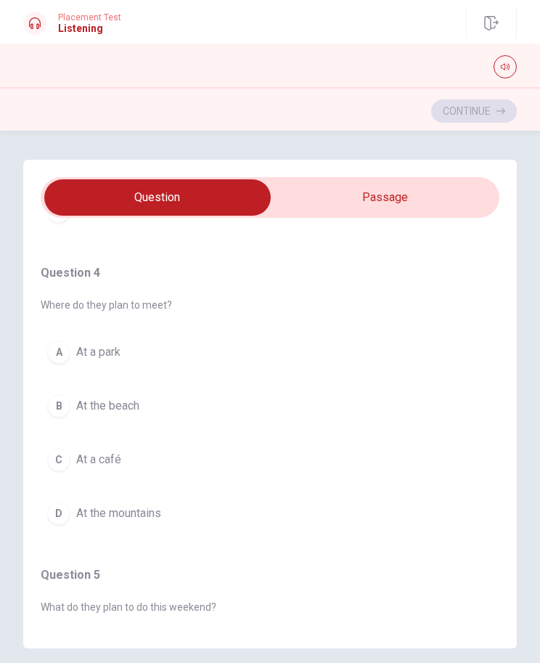
scroll to position [879, 0]
click at [108, 352] on span "At a park" at bounding box center [98, 349] width 44 height 17
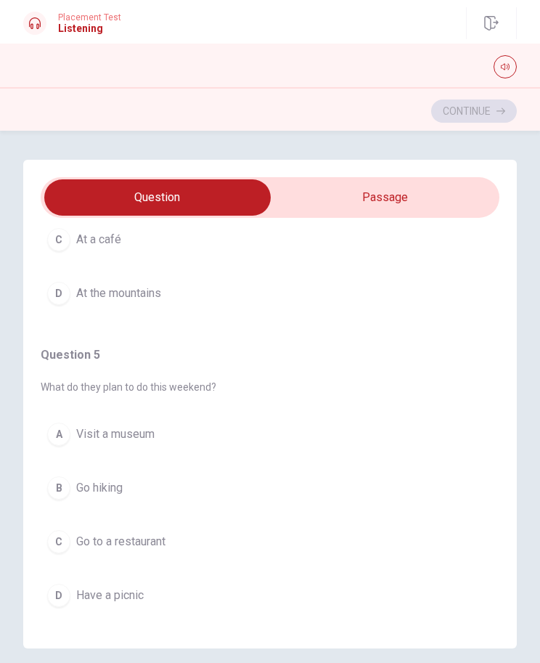
scroll to position [1097, 0]
click at [54, 428] on div "B" at bounding box center [58, 487] width 23 height 23
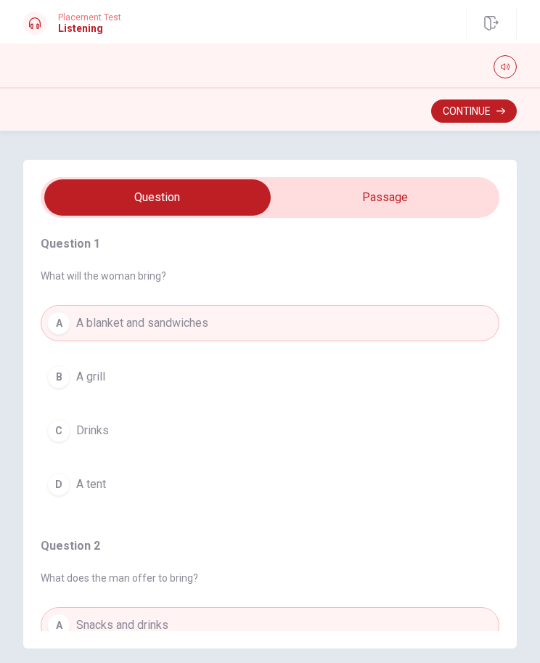
scroll to position [0, 0]
click at [484, 115] on button "Continue" at bounding box center [474, 110] width 86 height 23
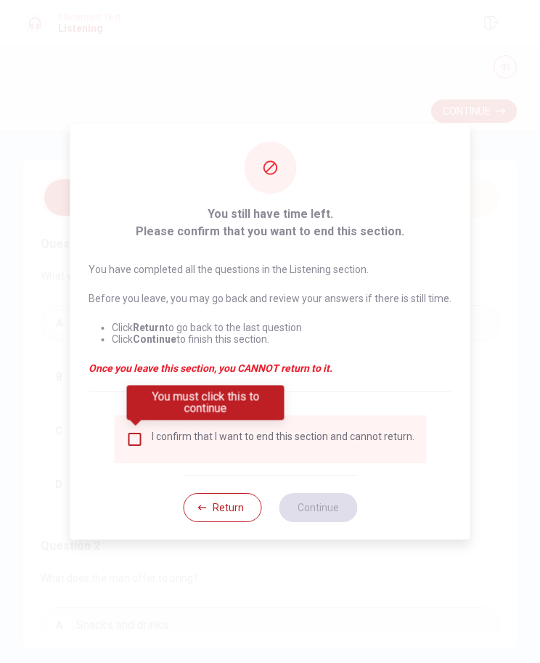
click at [229, 428] on button "Return" at bounding box center [222, 507] width 78 height 29
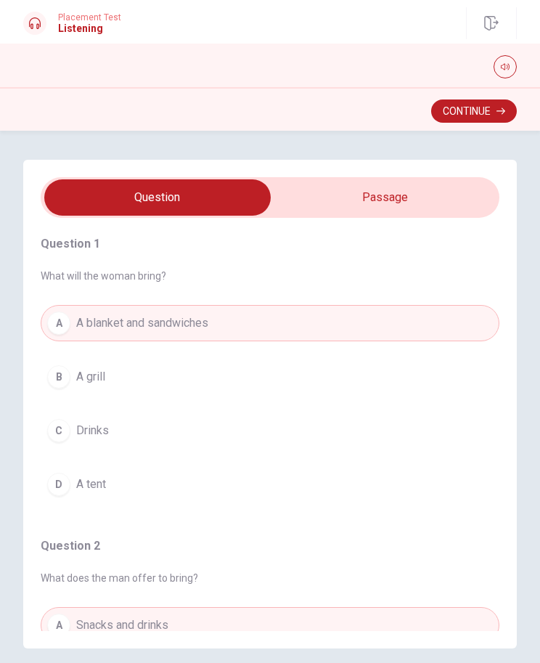
click at [417, 202] on input "checkbox" at bounding box center [157, 197] width 688 height 36
checkbox input "true"
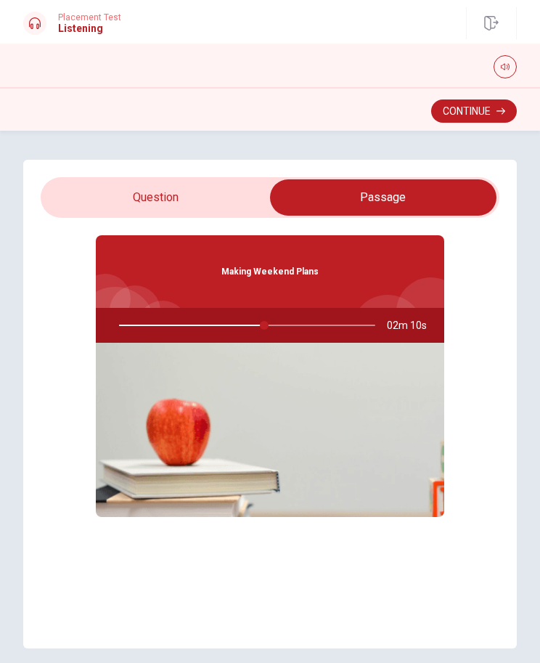
type input "57"
click at [183, 199] on input "checkbox" at bounding box center [383, 197] width 688 height 36
checkbox input "false"
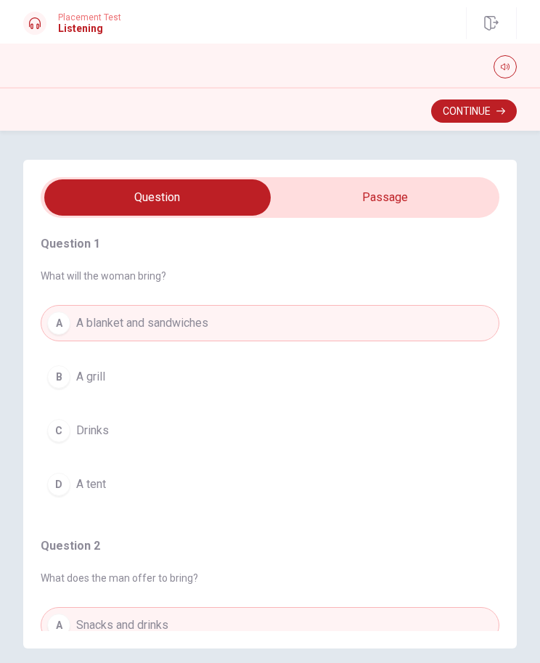
click at [484, 111] on button "Continue" at bounding box center [474, 110] width 86 height 23
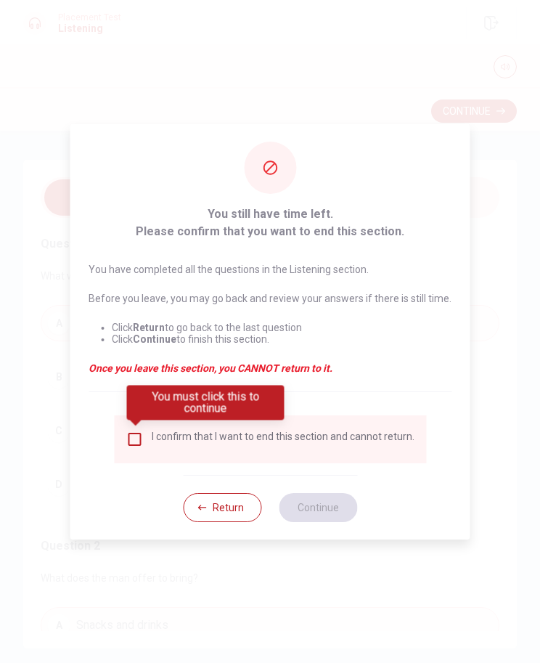
click at [136, 428] on input "You must click this to continue" at bounding box center [134, 439] width 17 height 17
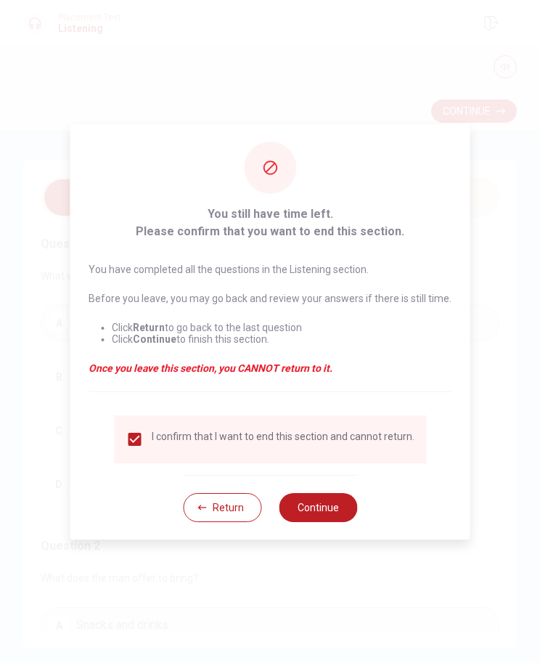
click at [325, 428] on button "Continue" at bounding box center [318, 507] width 78 height 29
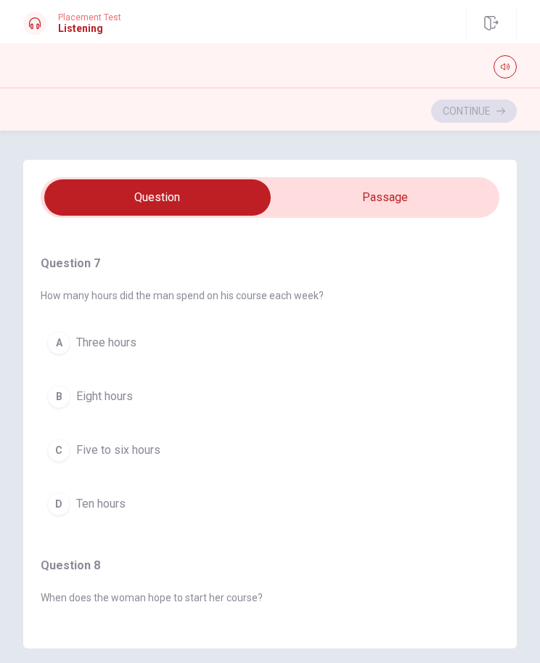
scroll to position [278, 0]
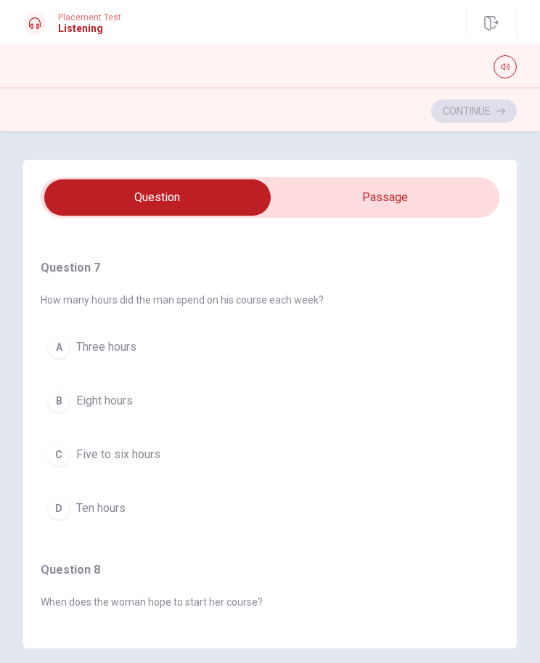
click at [64, 428] on div "C" at bounding box center [58, 454] width 23 height 23
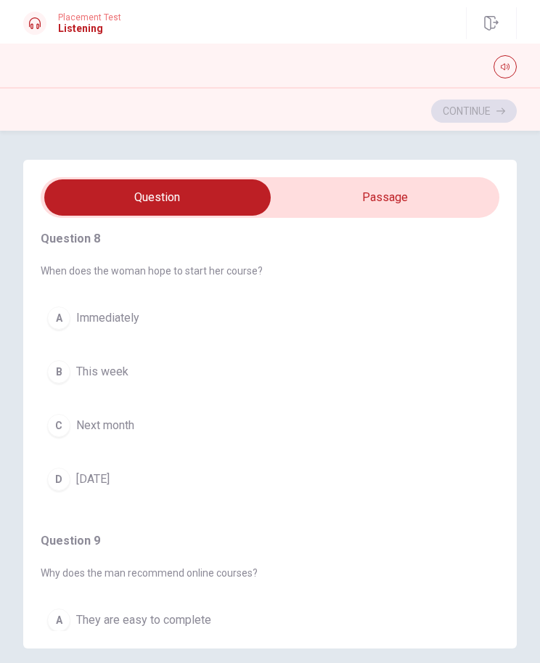
scroll to position [597, 0]
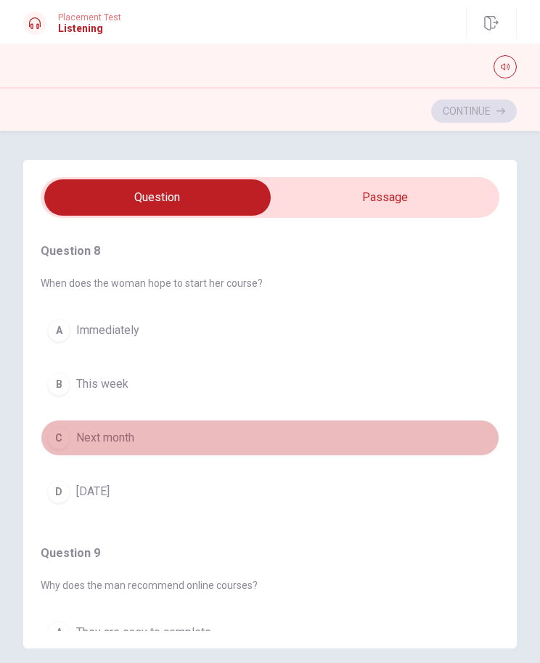
click at [50, 428] on div "C" at bounding box center [58, 437] width 23 height 23
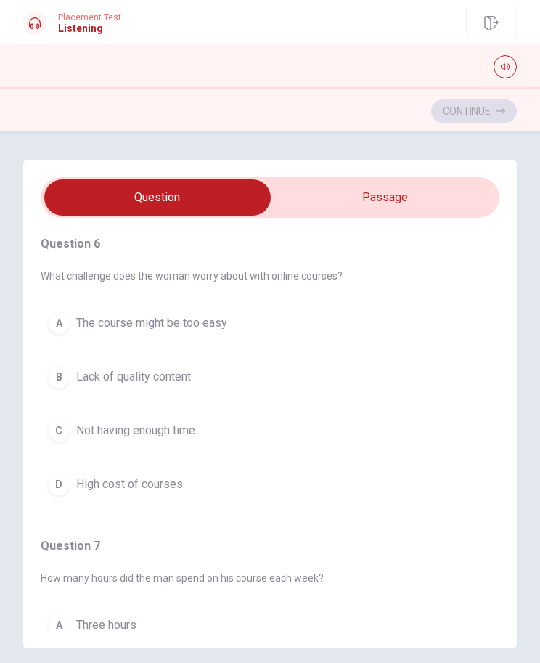
scroll to position [0, 0]
click at [73, 426] on button "C Not having enough time" at bounding box center [270, 430] width 459 height 36
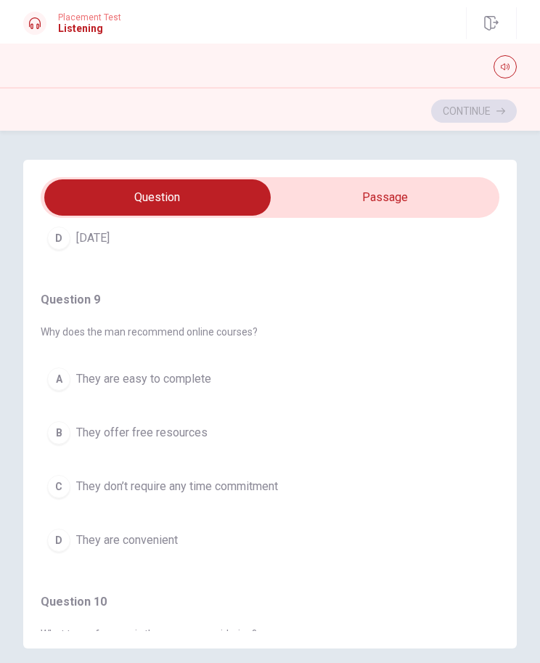
scroll to position [853, 0]
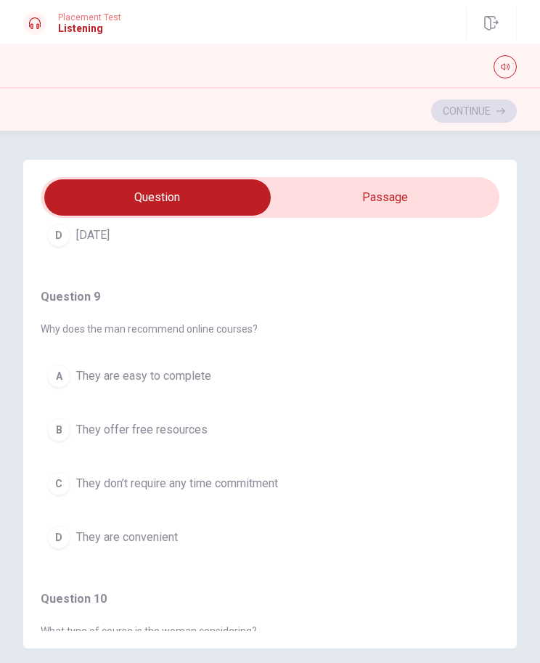
click at [60, 428] on div "D" at bounding box center [58, 537] width 23 height 23
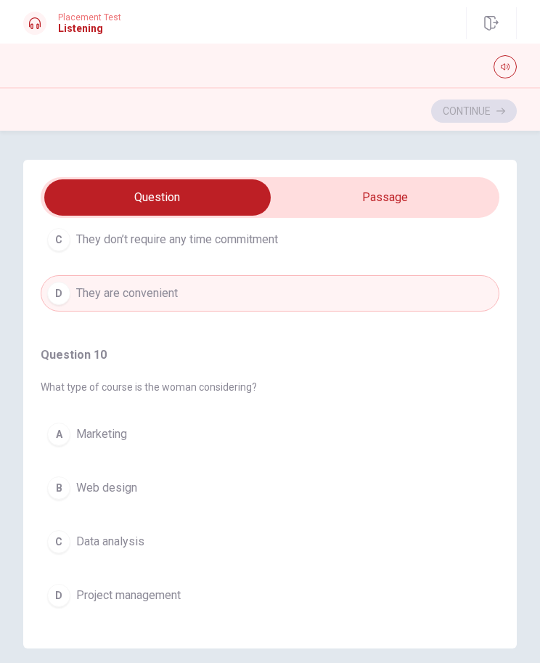
scroll to position [1097, 0]
click at [58, 428] on div "C" at bounding box center [58, 541] width 23 height 23
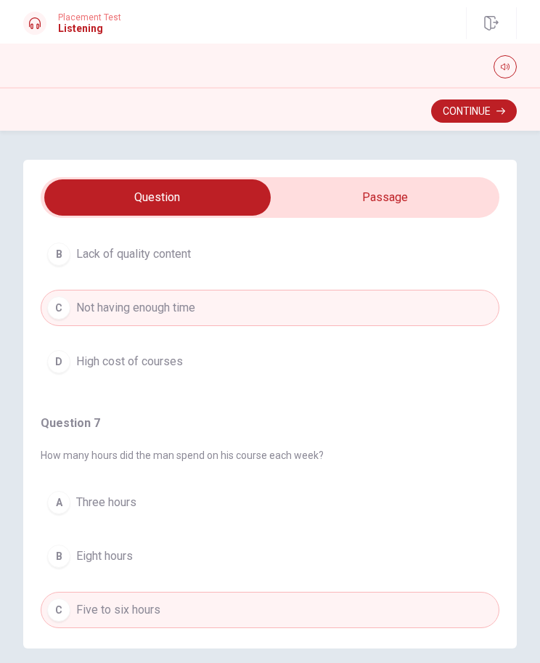
scroll to position [122, 0]
click at [471, 105] on button "Continue" at bounding box center [474, 110] width 86 height 23
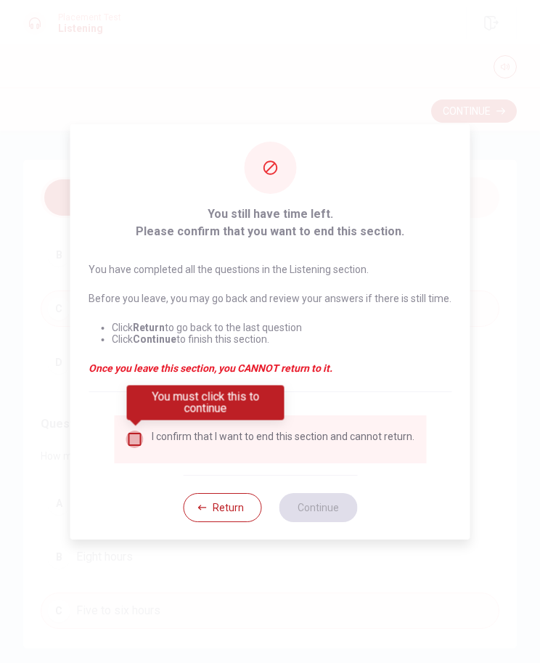
click at [138, 428] on input "You must click this to continue" at bounding box center [134, 439] width 17 height 17
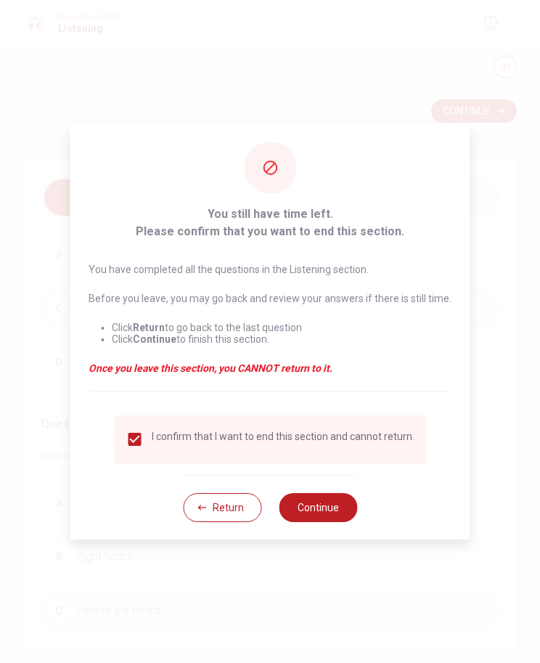
click at [330, 428] on button "Continue" at bounding box center [318, 507] width 78 height 29
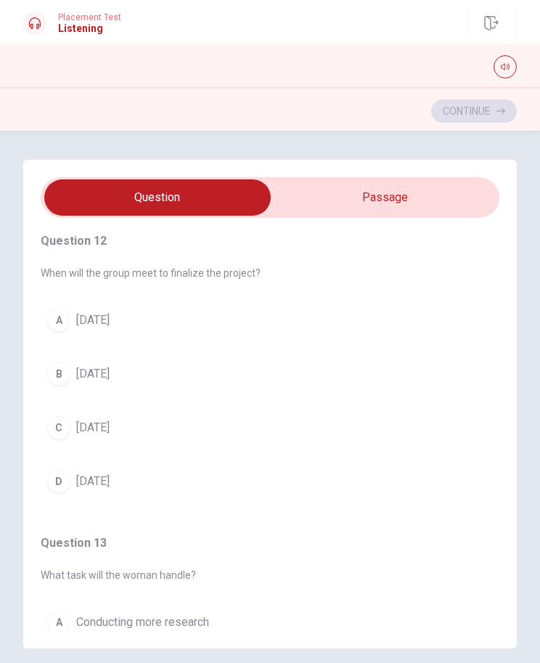
scroll to position [304, 0]
click at [61, 378] on div "B" at bounding box center [58, 374] width 23 height 23
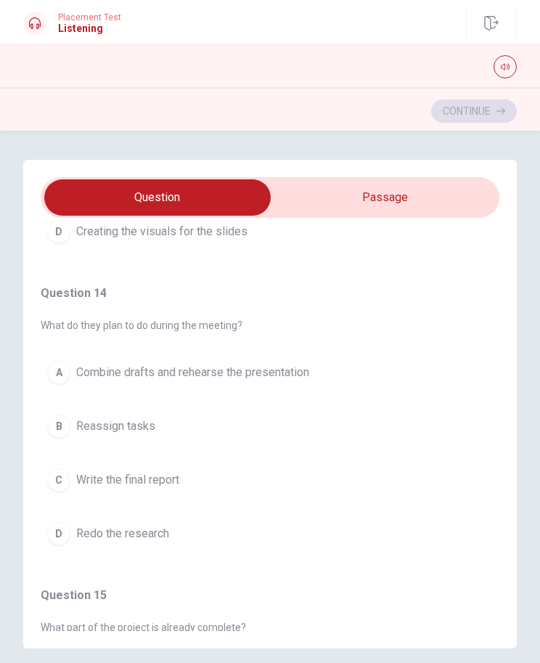
scroll to position [846, 0]
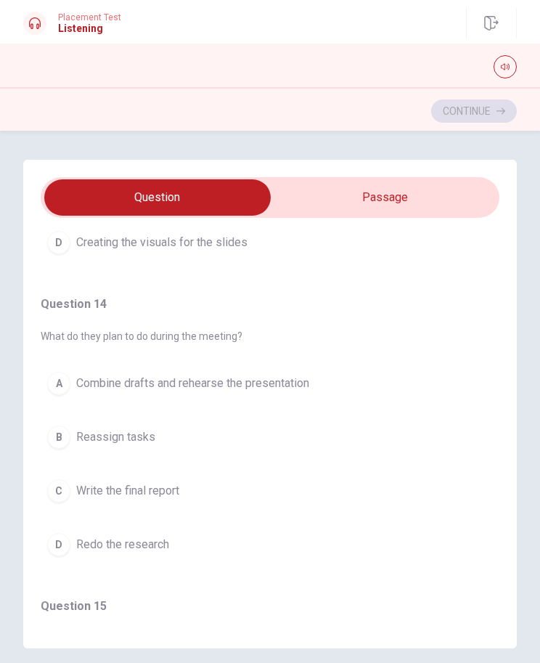
click at [55, 378] on div "A" at bounding box center [58, 383] width 23 height 23
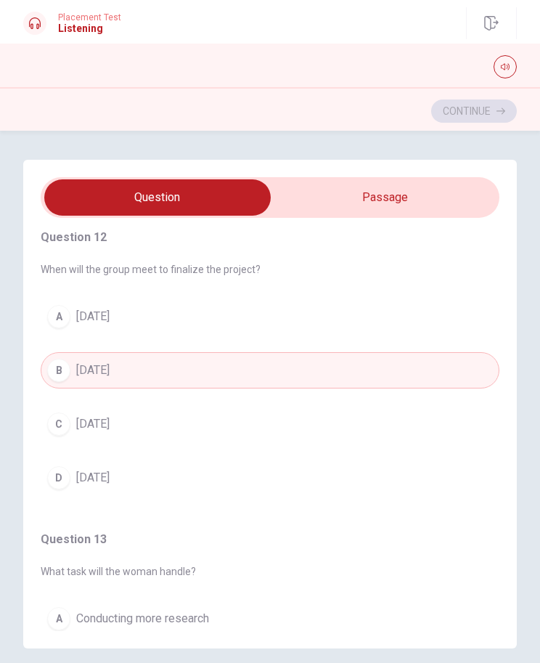
scroll to position [306, 0]
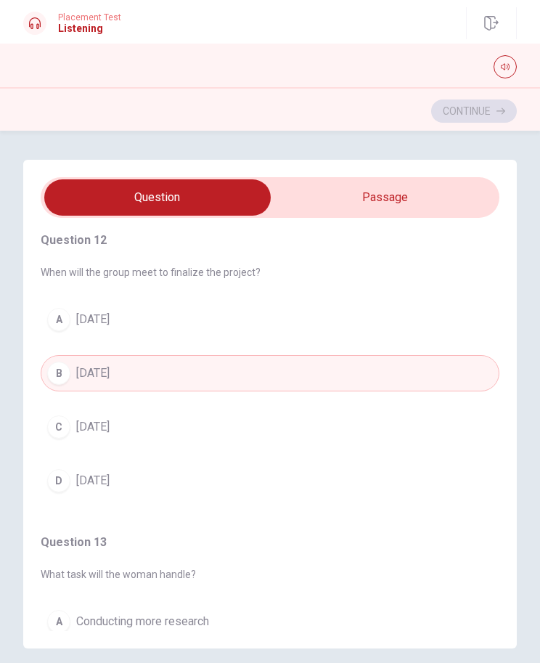
click at [81, 426] on span "[DATE]" at bounding box center [92, 426] width 33 height 17
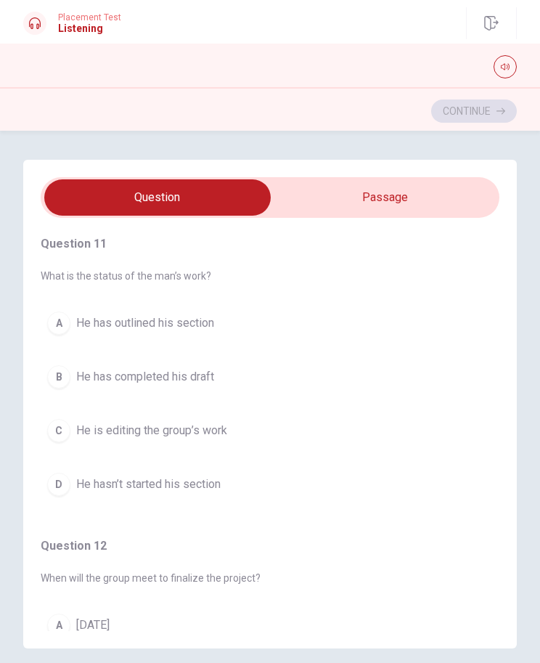
scroll to position [0, 0]
click at [58, 380] on div "B" at bounding box center [58, 376] width 23 height 23
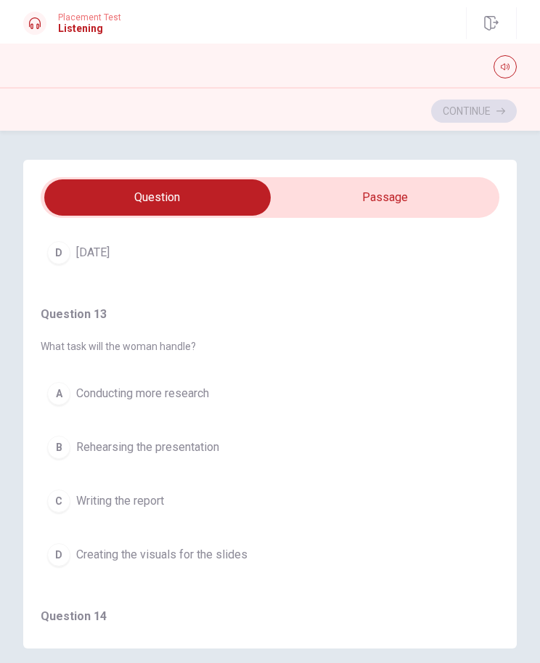
scroll to position [535, 0]
click at [65, 428] on div "B" at bounding box center [58, 445] width 23 height 23
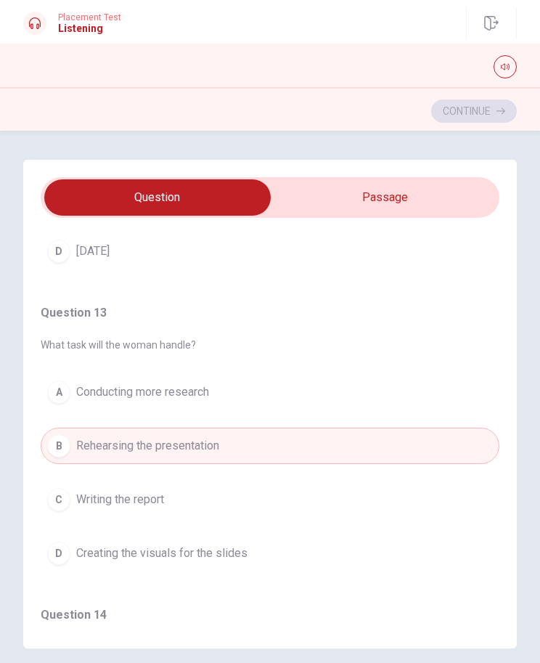
click at [55, 428] on div "C" at bounding box center [58, 499] width 23 height 23
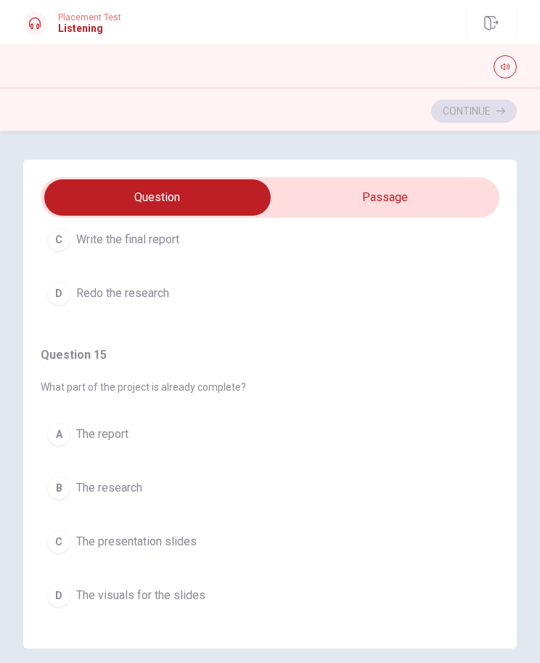
scroll to position [1097, 0]
click at [68, 428] on div "B" at bounding box center [58, 487] width 23 height 23
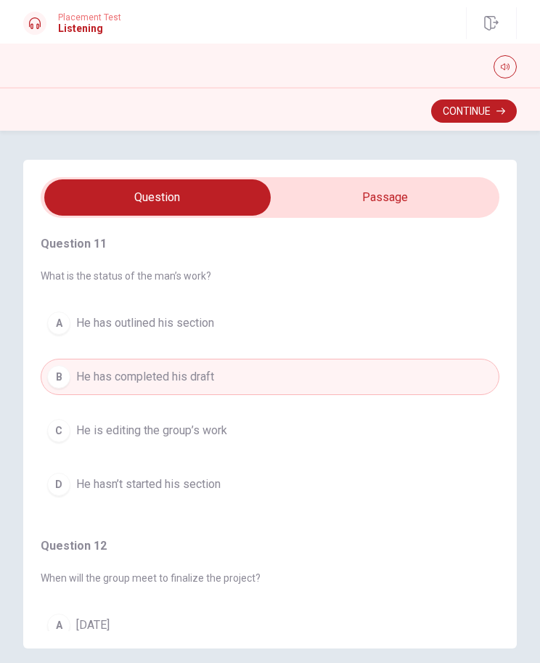
scroll to position [0, 0]
click at [483, 113] on button "Continue" at bounding box center [474, 110] width 86 height 23
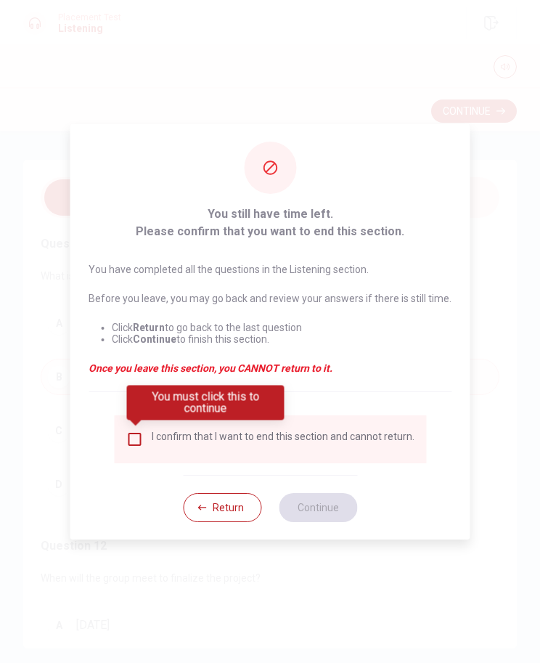
click at [135, 428] on input "You must click this to continue" at bounding box center [134, 439] width 17 height 17
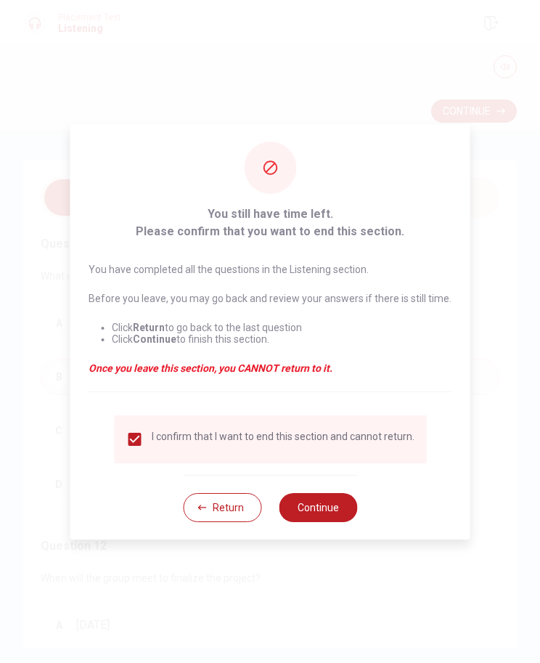
click at [327, 428] on button "Continue" at bounding box center [318, 507] width 78 height 29
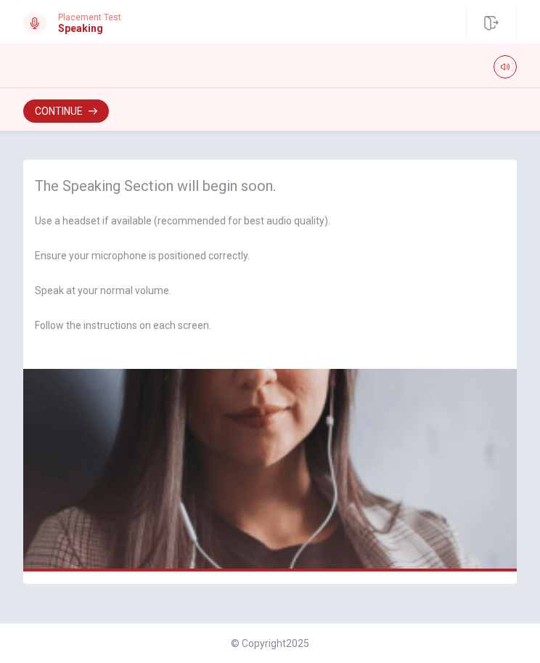
click at [501, 60] on button "button" at bounding box center [505, 66] width 23 height 23
click at [509, 137] on div "The Speaking Section will begin soon. Use a headset if available (recommended f…" at bounding box center [270, 397] width 540 height 532
click at [81, 110] on button "Continue" at bounding box center [66, 110] width 86 height 23
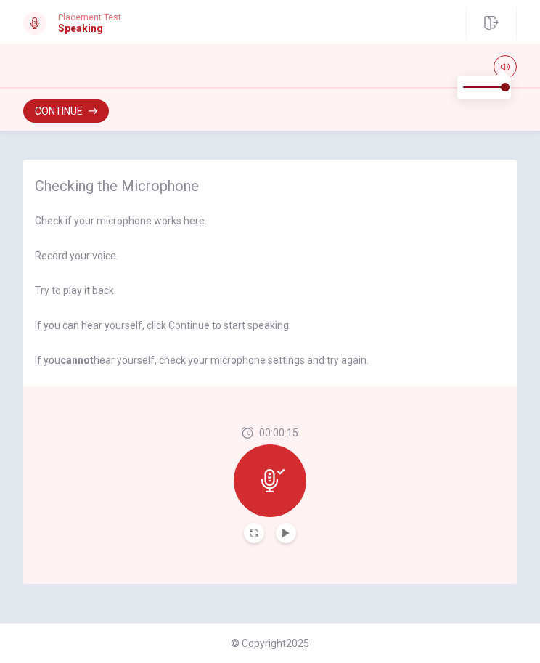
click at [283, 428] on icon "Play Audio" at bounding box center [285, 533] width 7 height 9
click at [80, 110] on button "Continue" at bounding box center [66, 110] width 86 height 23
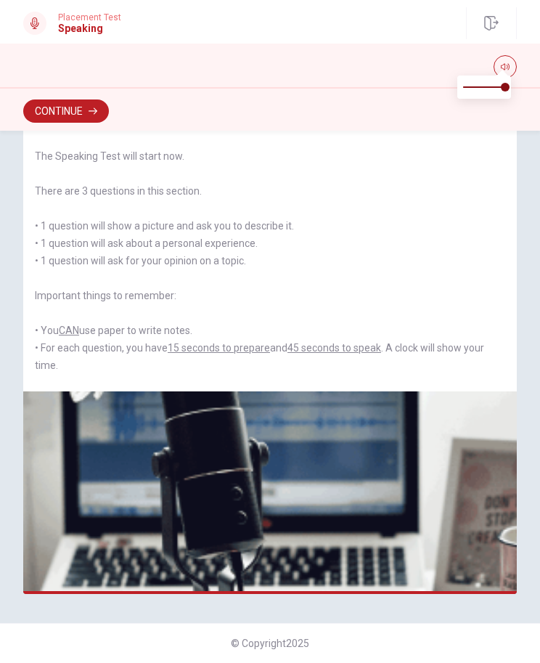
scroll to position [65, 0]
click at [79, 105] on button "Continue" at bounding box center [66, 110] width 86 height 23
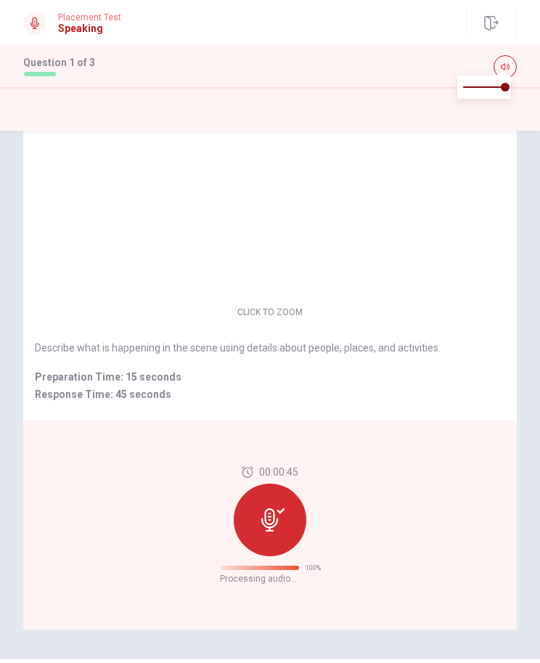
scroll to position [0, 0]
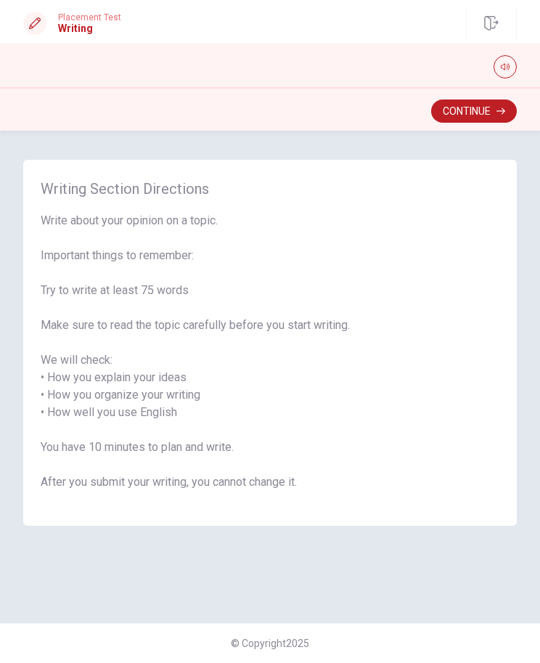
click at [460, 110] on button "Continue" at bounding box center [474, 110] width 86 height 23
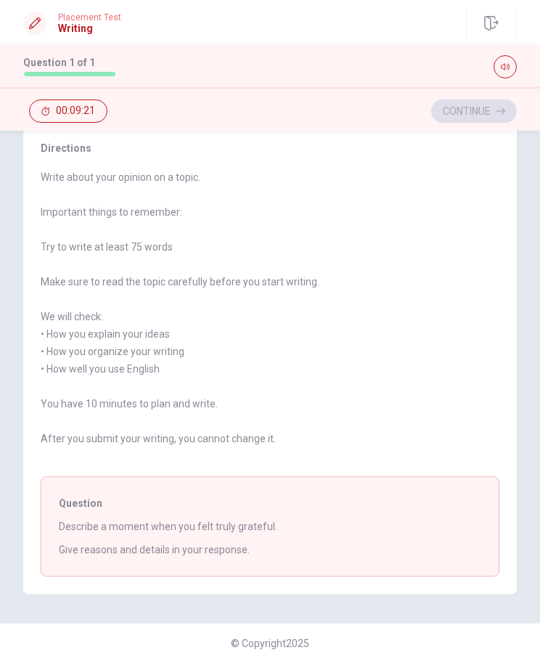
scroll to position [96, 0]
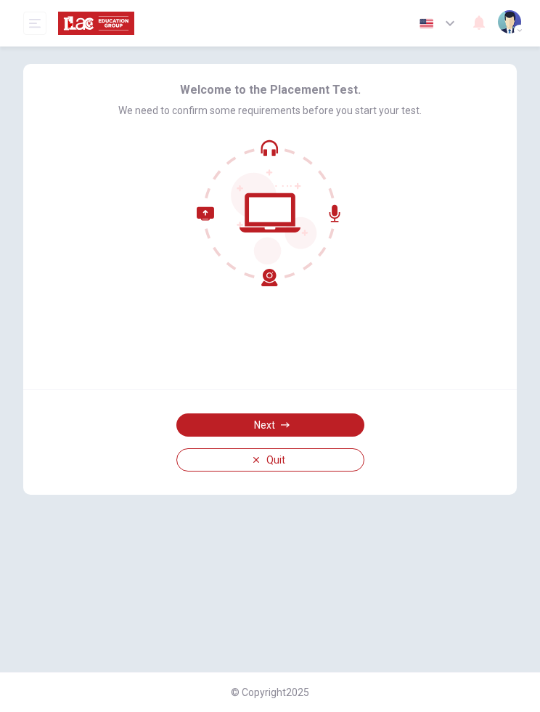
click at [350, 415] on button "Next" at bounding box center [270, 424] width 188 height 23
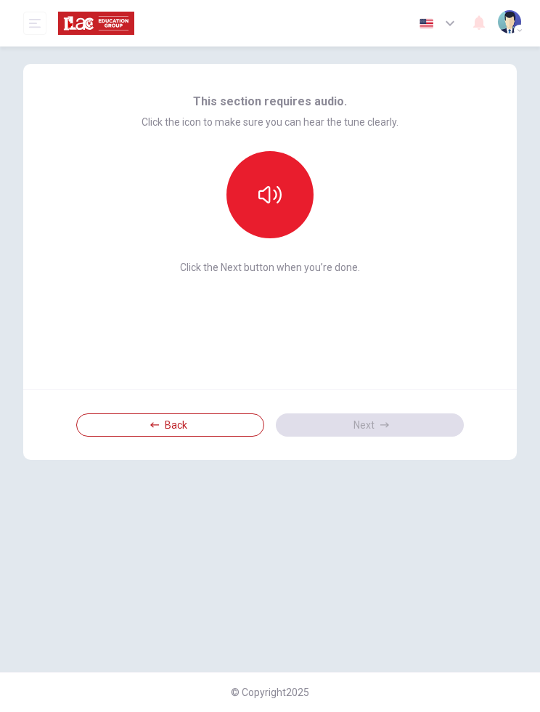
click at [233, 420] on button "Back" at bounding box center [170, 424] width 188 height 23
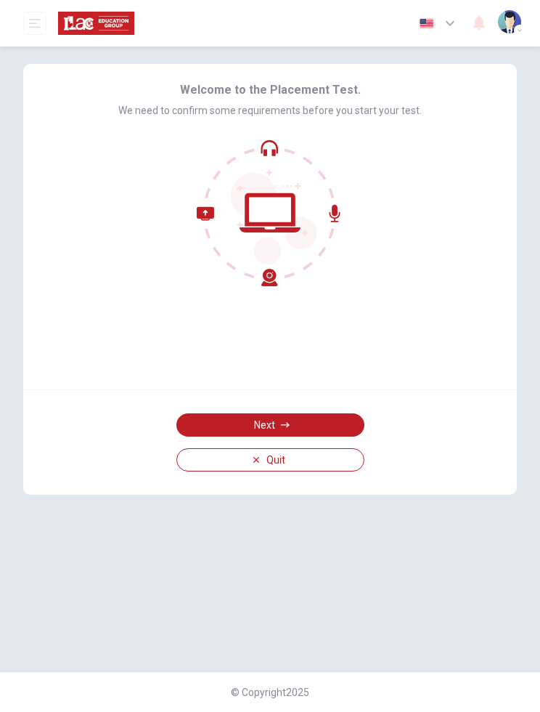
click at [309, 460] on button "Quit" at bounding box center [270, 459] width 188 height 23
